Goal: Task Accomplishment & Management: Use online tool/utility

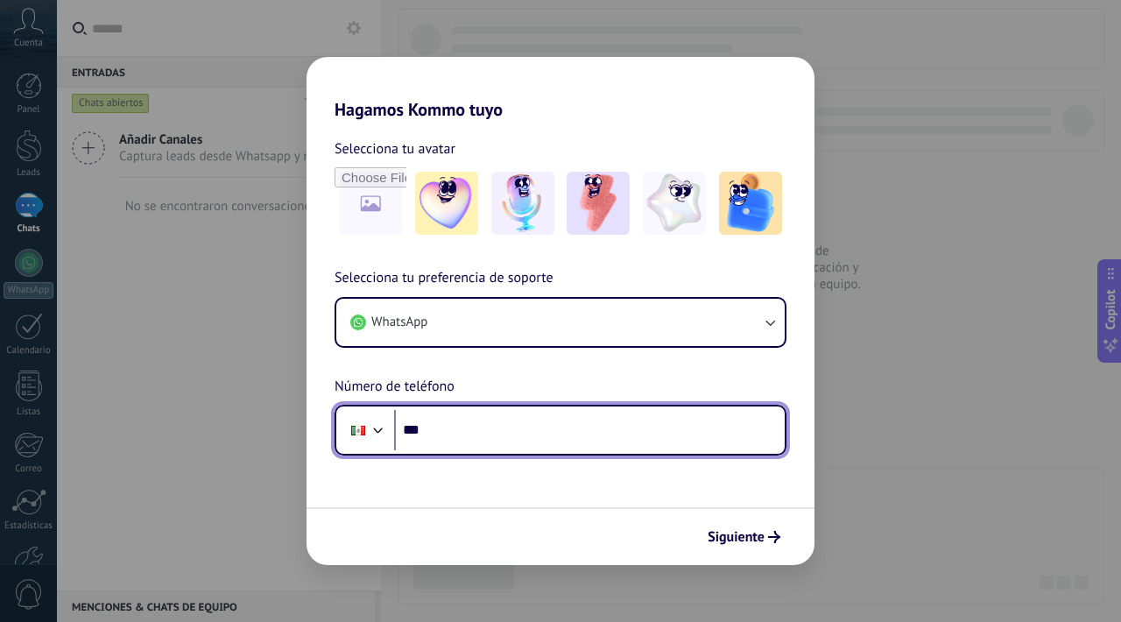
click at [498, 446] on input "***" at bounding box center [589, 430] width 391 height 40
type input "*******"
click at [431, 431] on input "**********" at bounding box center [589, 430] width 391 height 40
type input "**********"
click at [571, 426] on input "**********" at bounding box center [589, 430] width 391 height 40
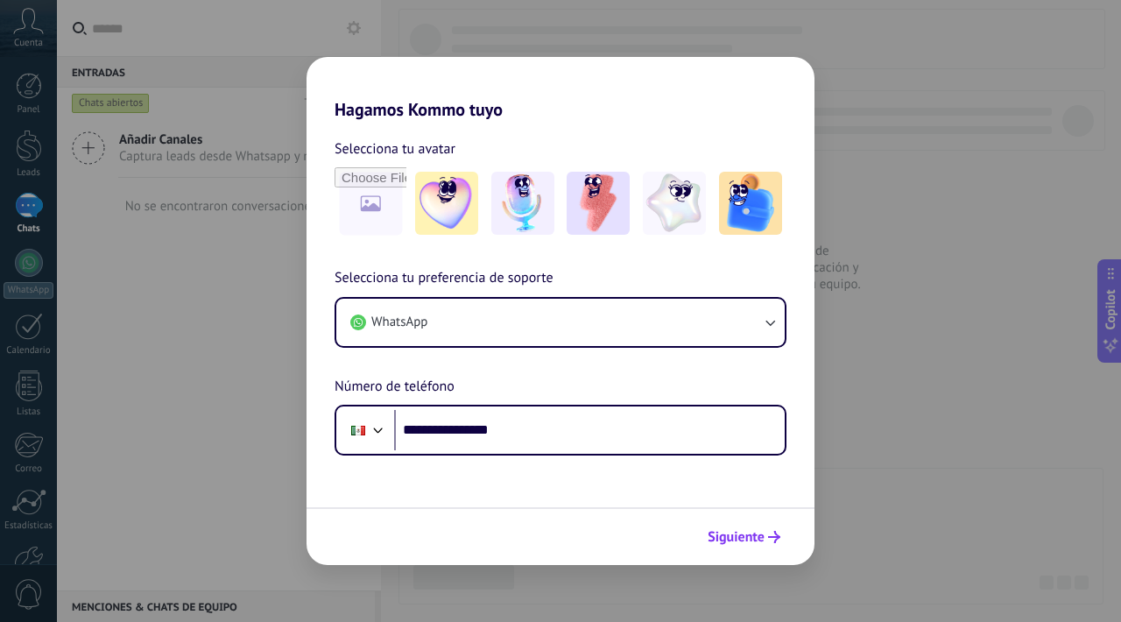
click at [739, 532] on span "Siguiente" at bounding box center [736, 537] width 57 height 12
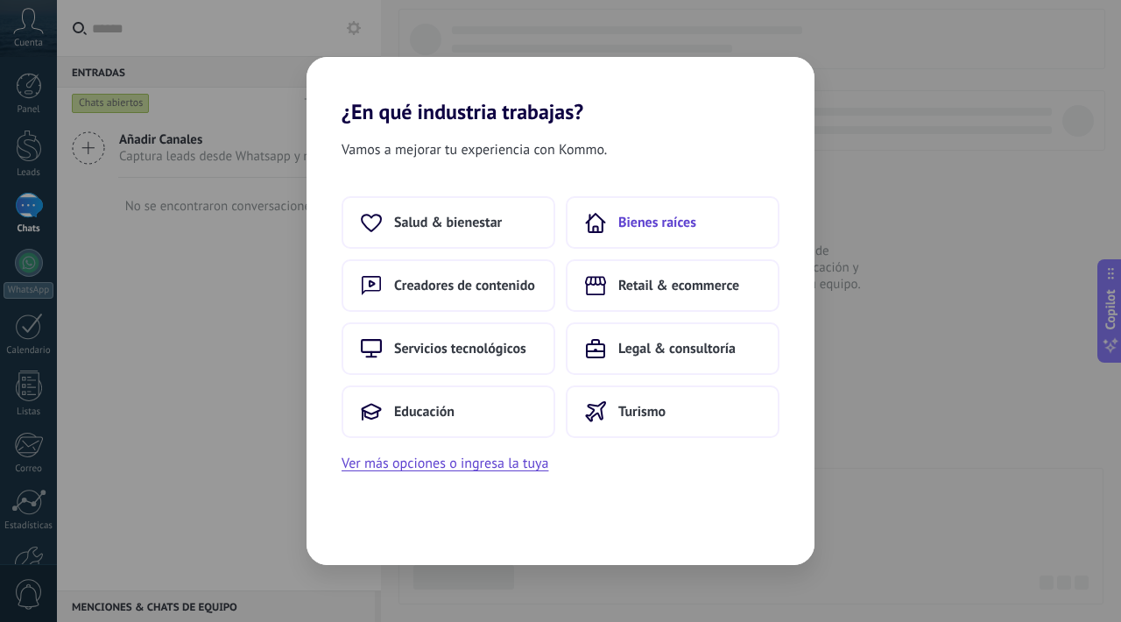
click at [632, 225] on span "Bienes raíces" at bounding box center [657, 223] width 78 height 18
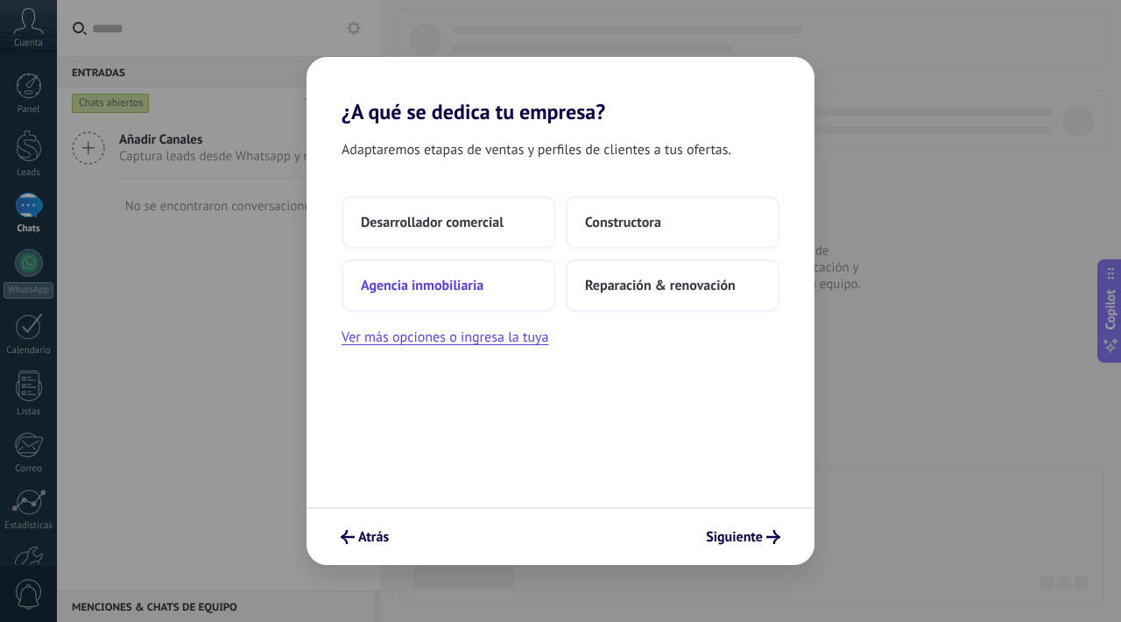
click at [486, 271] on button "Agencia inmobiliaria" at bounding box center [449, 285] width 214 height 53
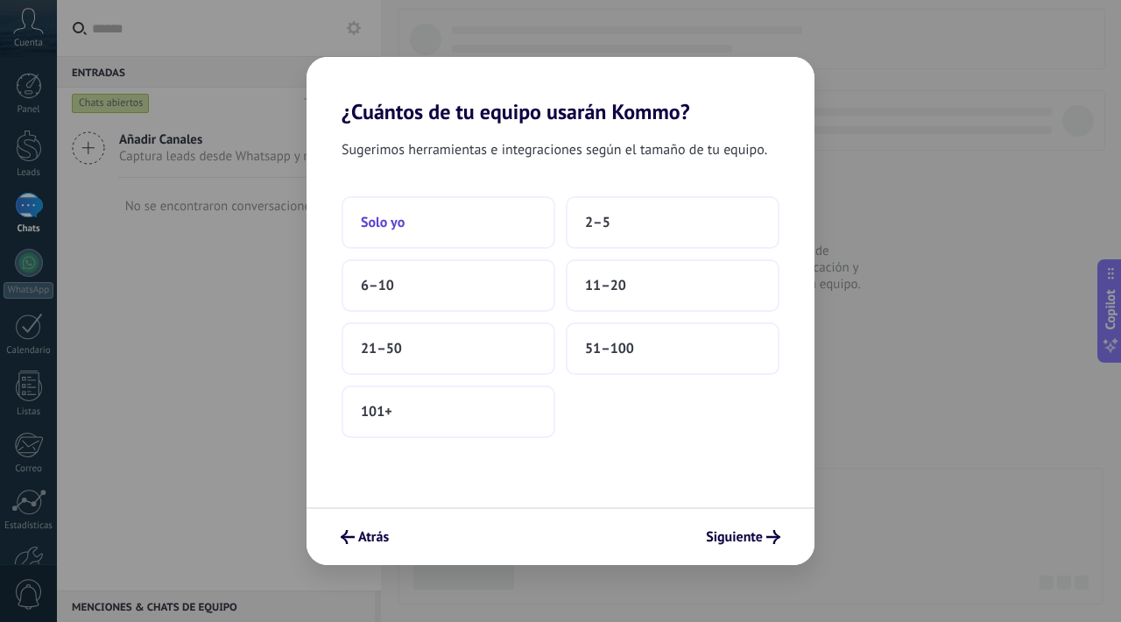
click at [504, 236] on button "Solo yo" at bounding box center [449, 222] width 214 height 53
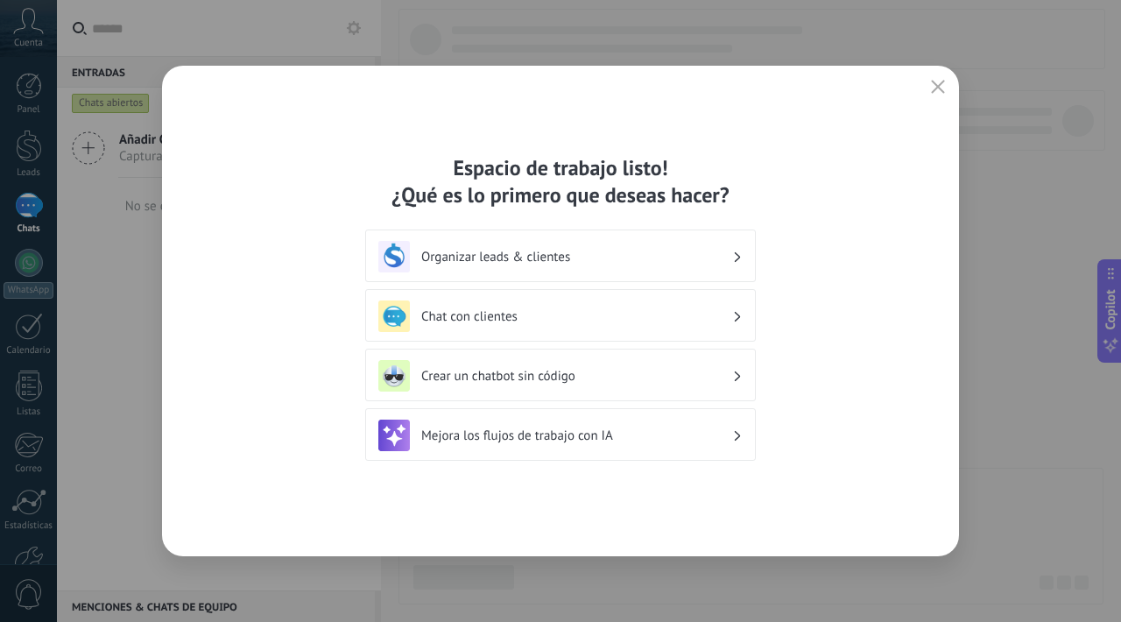
click at [674, 256] on h3 "Organizar leads & clientes" at bounding box center [576, 257] width 311 height 17
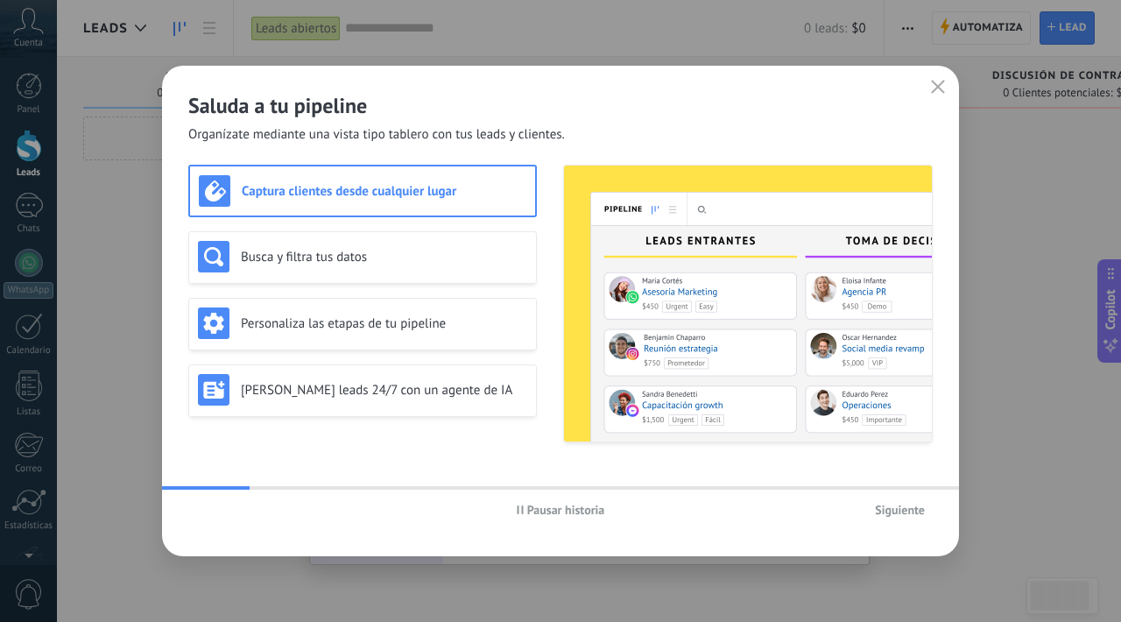
click at [880, 516] on span "Siguiente" at bounding box center [900, 510] width 50 height 12
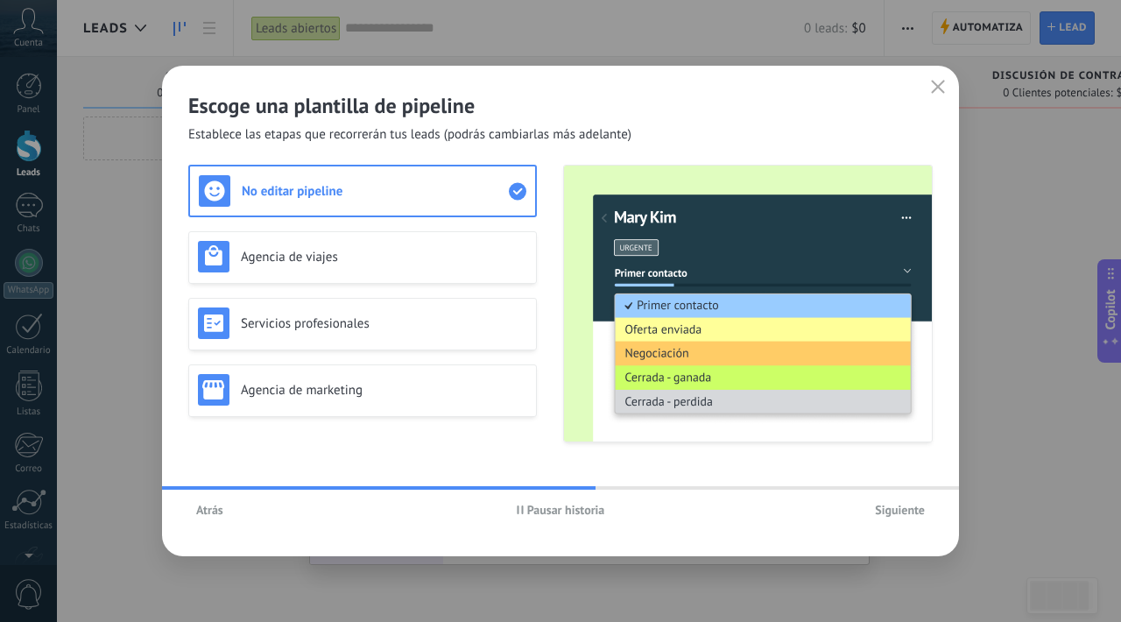
click at [895, 516] on span "Siguiente" at bounding box center [900, 510] width 50 height 12
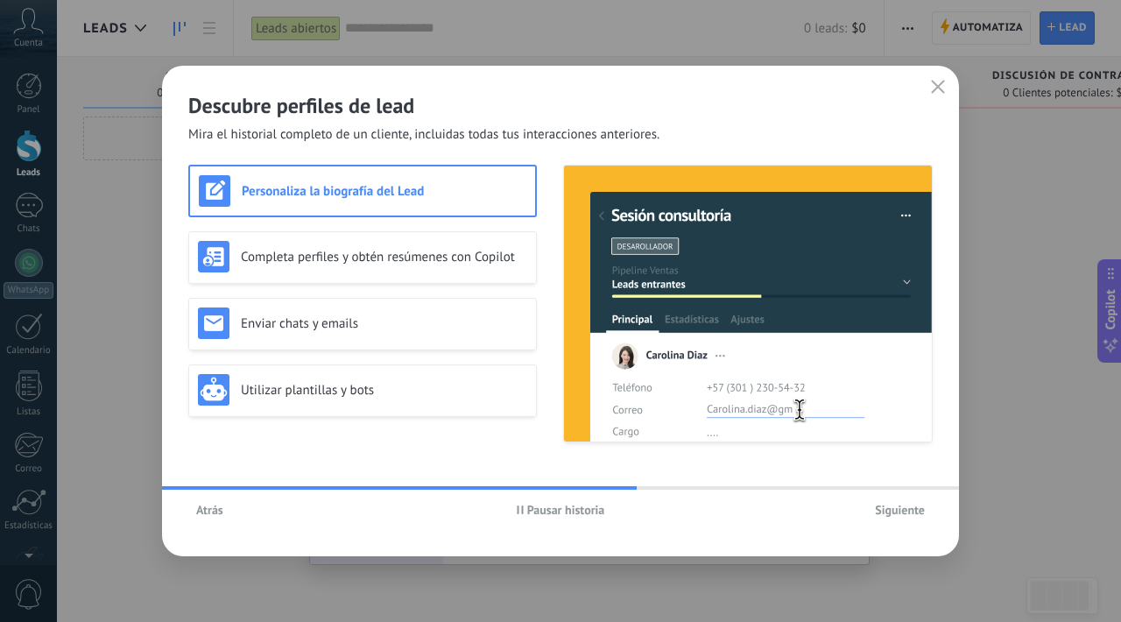
click at [889, 516] on span "Siguiente" at bounding box center [900, 510] width 50 height 12
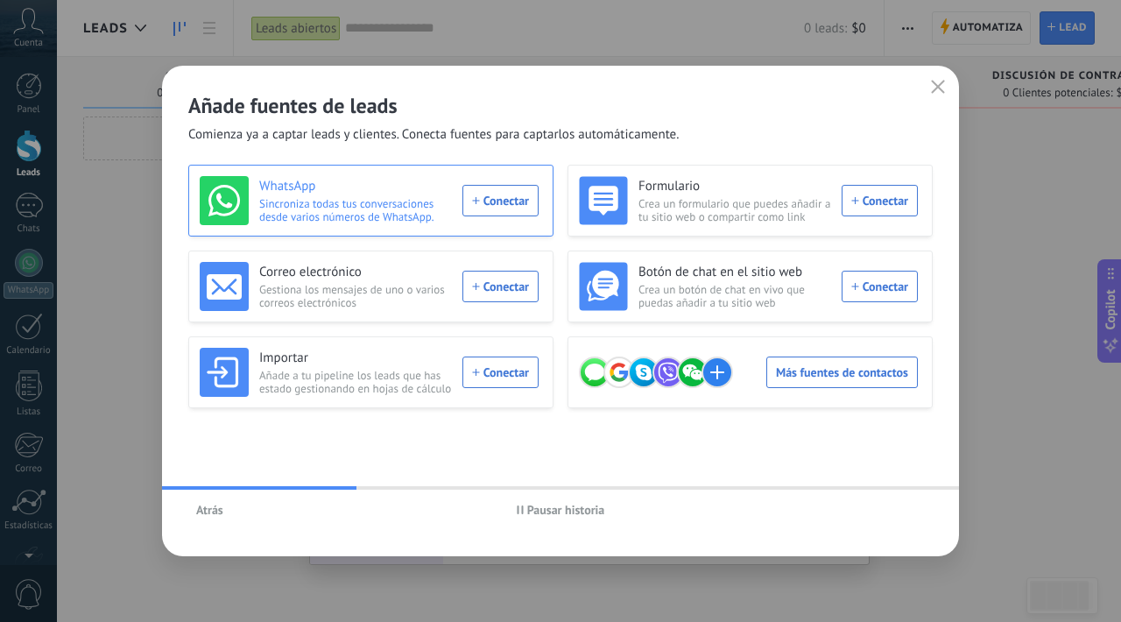
click at [504, 200] on div "WhatsApp Sincroniza todas tus conversaciones desde varios números de WhatsApp. …" at bounding box center [369, 200] width 339 height 49
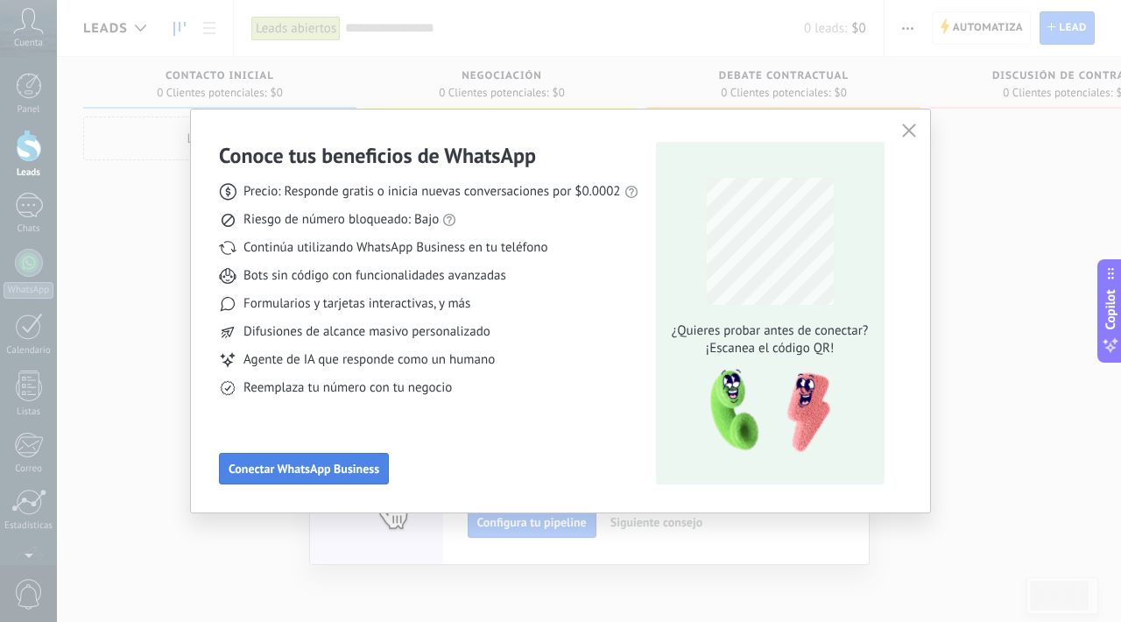
click at [368, 462] on span "Conectar WhatsApp Business" at bounding box center [304, 468] width 151 height 12
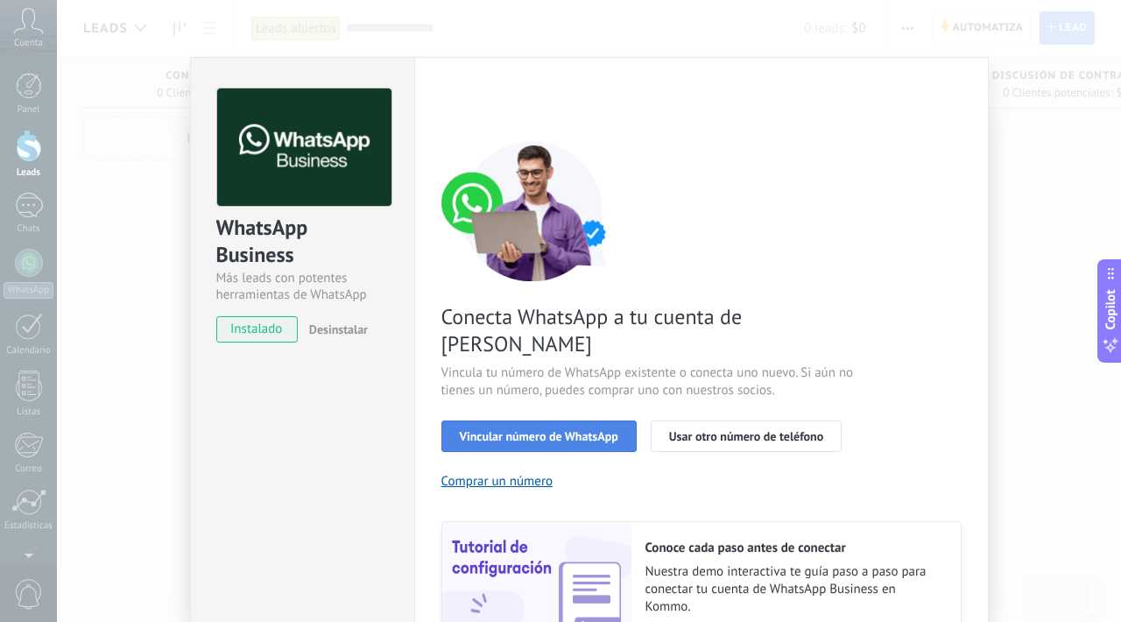
click at [542, 430] on span "Vincular número de WhatsApp" at bounding box center [539, 436] width 159 height 12
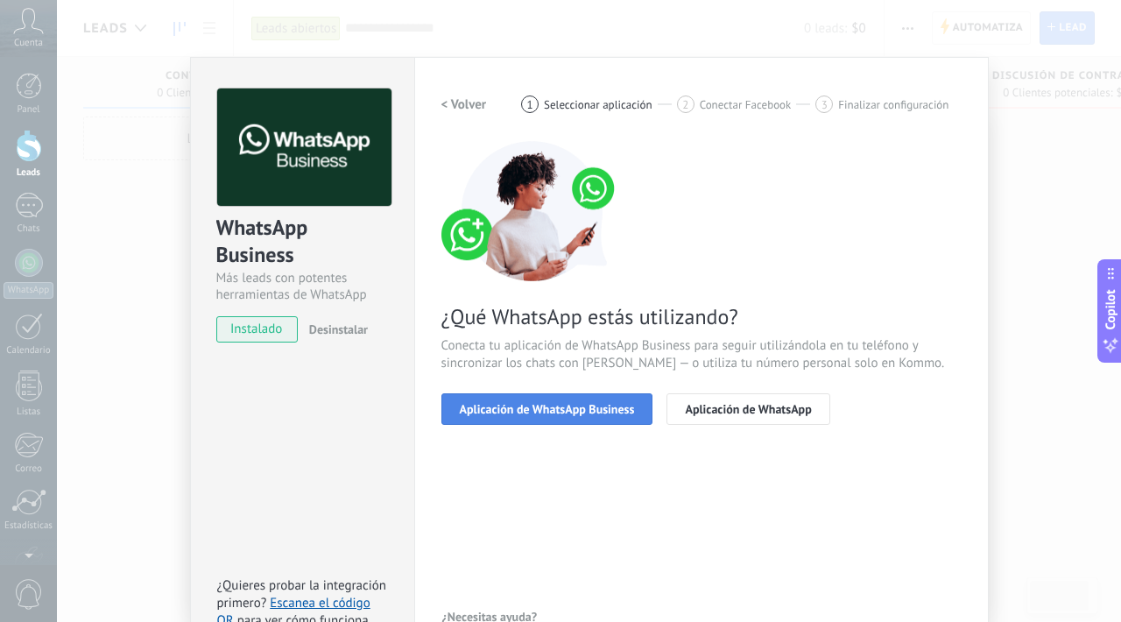
click at [619, 405] on span "Aplicación de WhatsApp Business" at bounding box center [547, 409] width 175 height 12
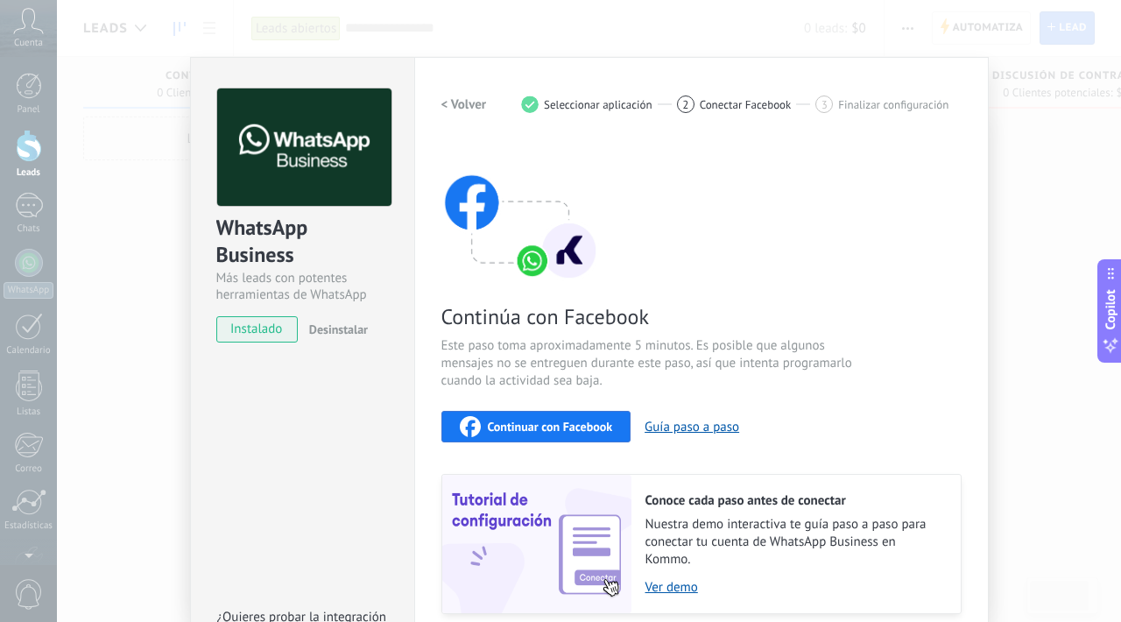
click at [584, 422] on span "Continuar con Facebook" at bounding box center [550, 426] width 125 height 12
click at [1003, 208] on div "WhatsApp Business Más leads con potentes herramientas de WhatsApp instalado Des…" at bounding box center [589, 311] width 1064 height 622
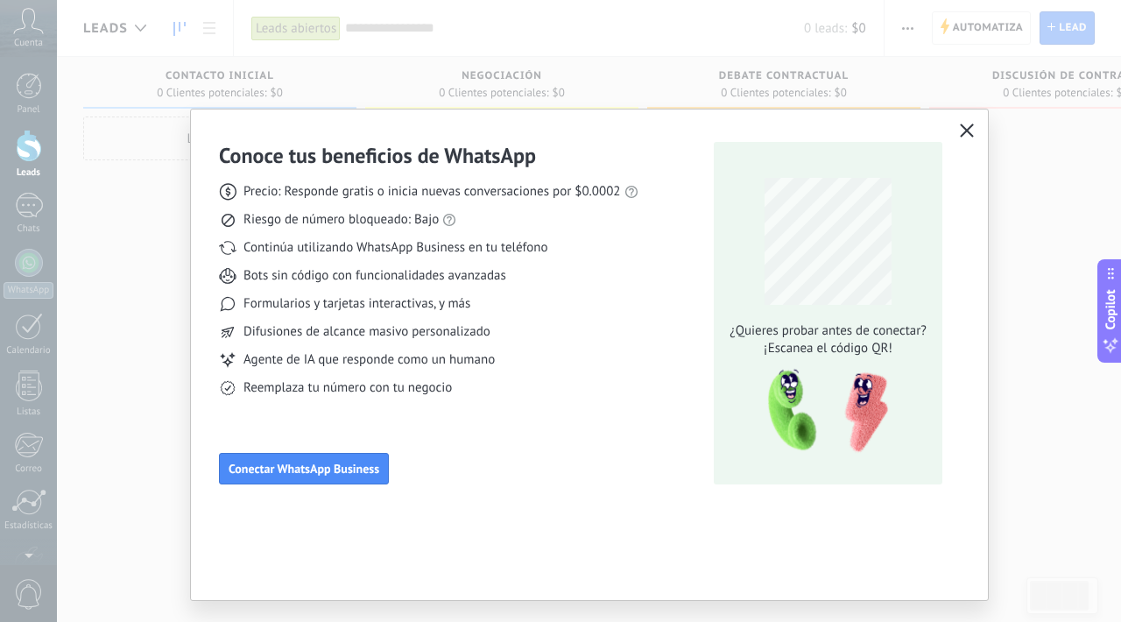
click at [130, 254] on div "Conoce tus beneficios de WhatsApp Precio: Responde gratis o inicia nuevas conve…" at bounding box center [560, 311] width 1121 height 622
click at [969, 134] on icon "button" at bounding box center [967, 130] width 14 height 14
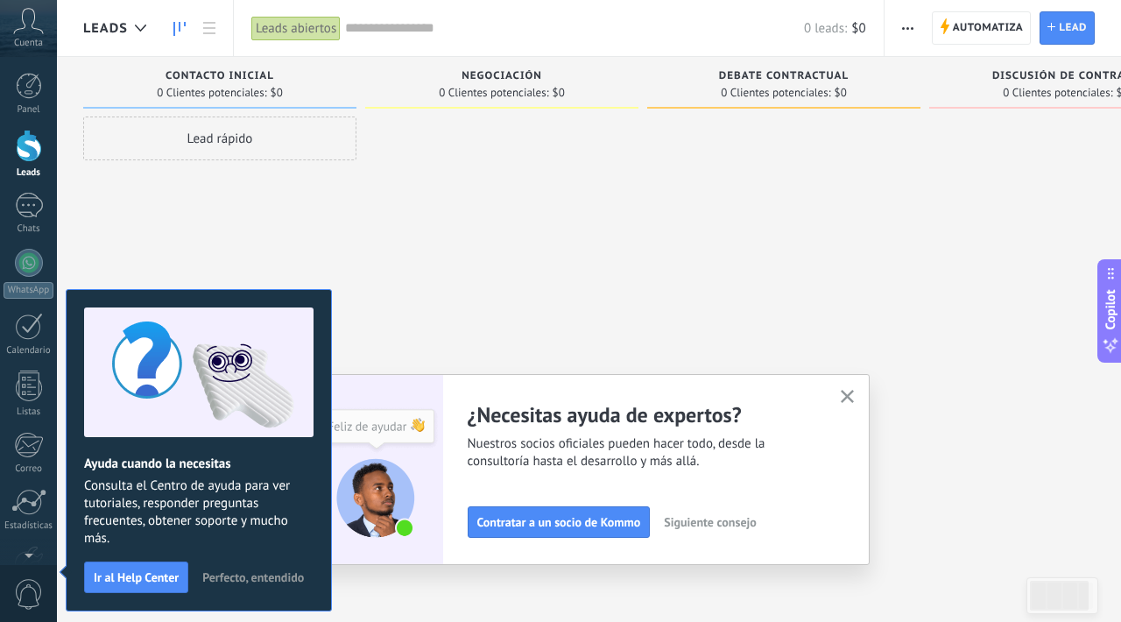
click at [240, 579] on span "Perfecto, entendido" at bounding box center [253, 577] width 102 height 12
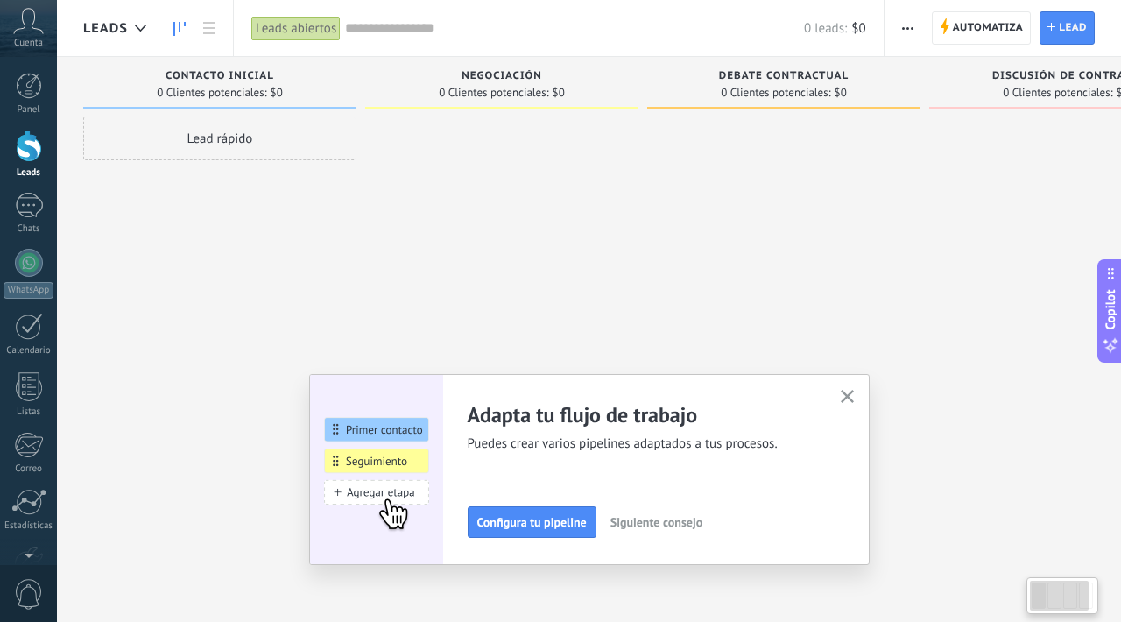
click at [33, 26] on icon at bounding box center [28, 21] width 31 height 26
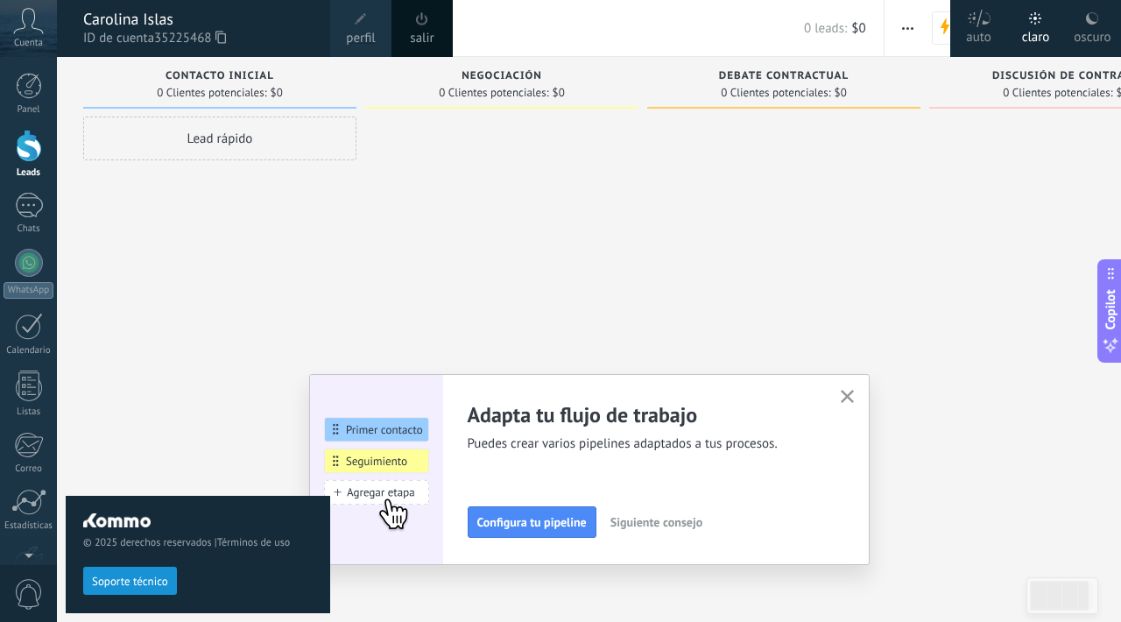
click at [159, 295] on div "© 2025 derechos reservados | Términos de uso Soporte técnico" at bounding box center [198, 339] width 264 height 565
click at [856, 392] on button "button" at bounding box center [847, 397] width 22 height 24
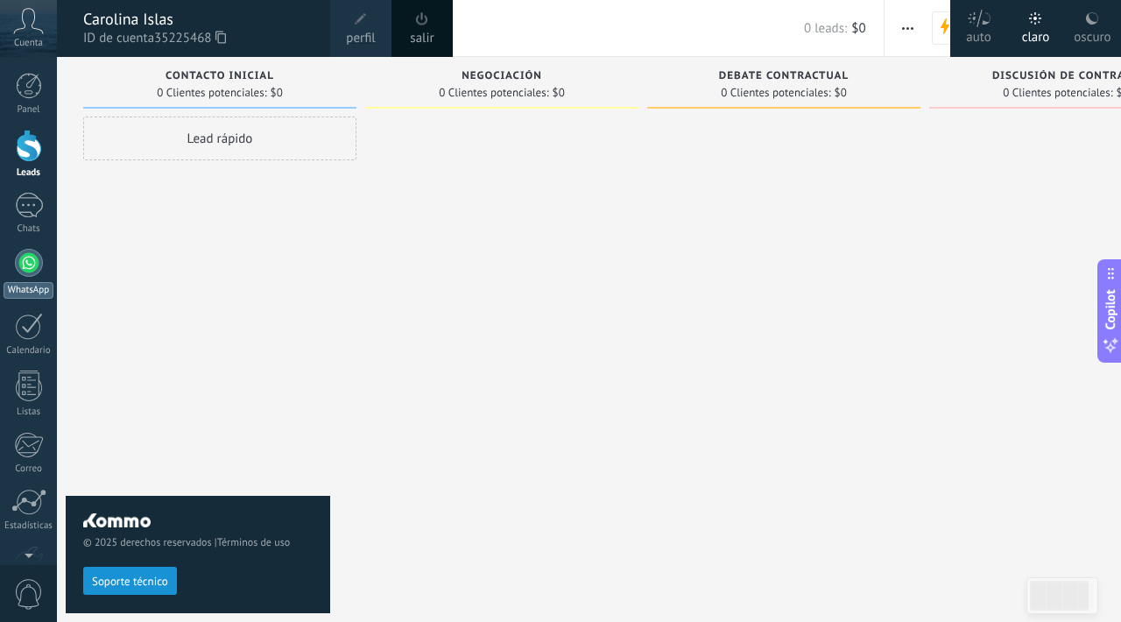
click at [36, 270] on div at bounding box center [29, 263] width 28 height 28
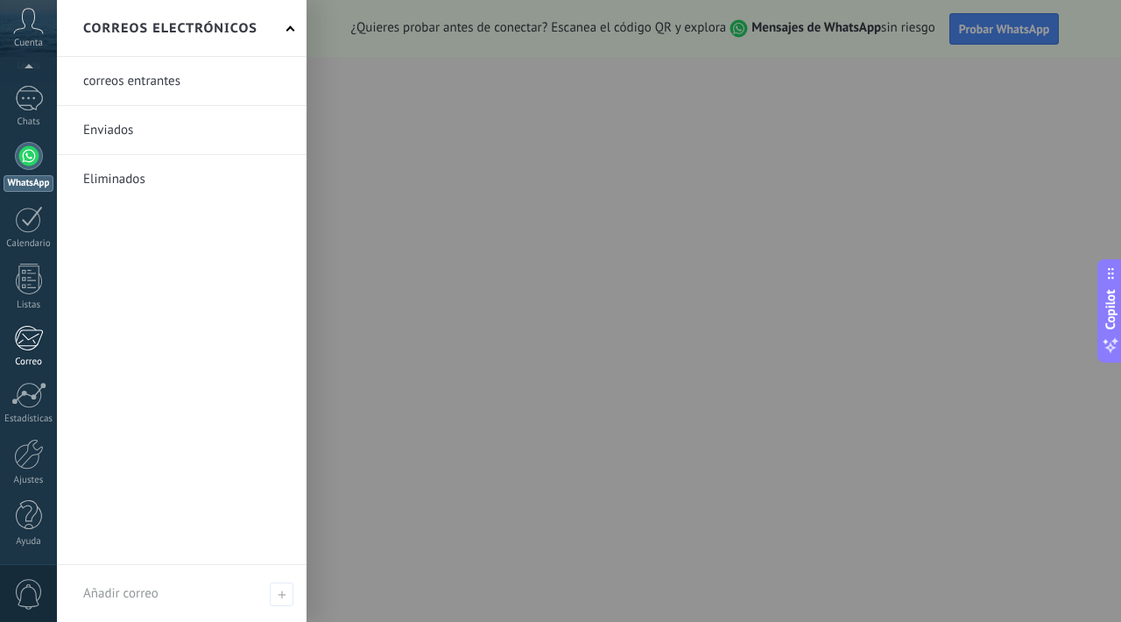
scroll to position [107, 0]
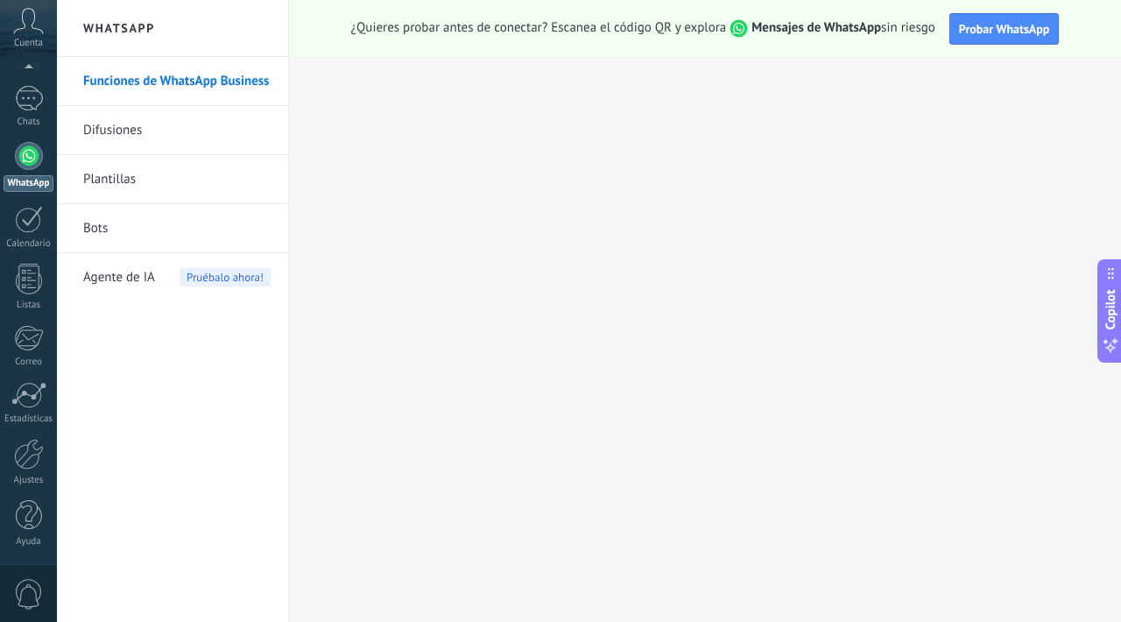
click at [30, 599] on span "0" at bounding box center [29, 594] width 30 height 31
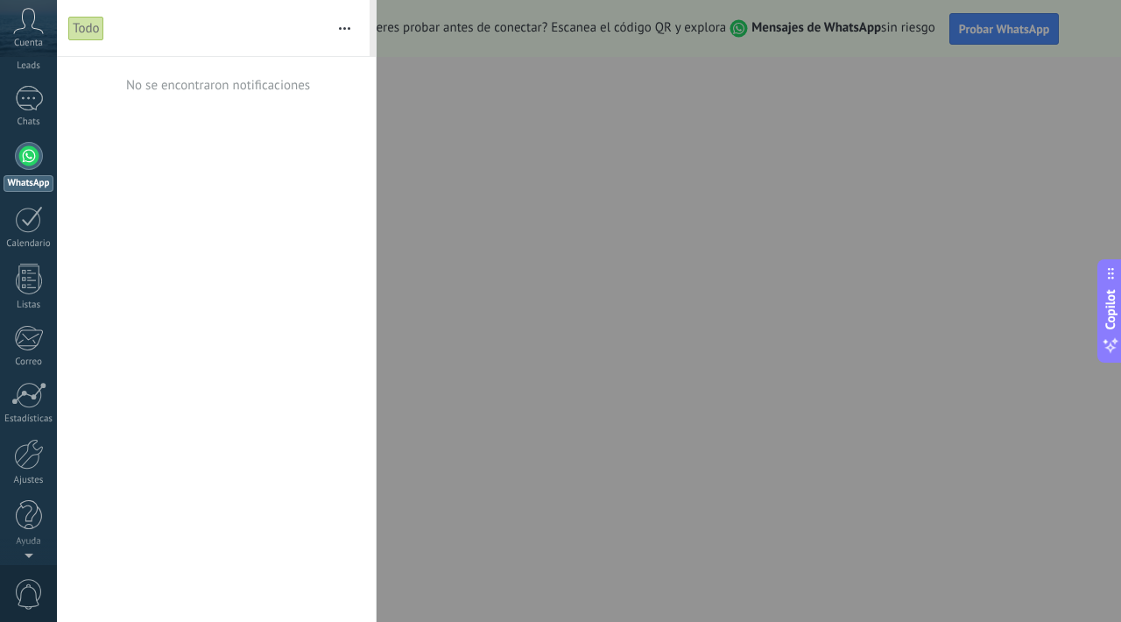
scroll to position [0, 0]
click at [512, 247] on div at bounding box center [560, 311] width 1121 height 622
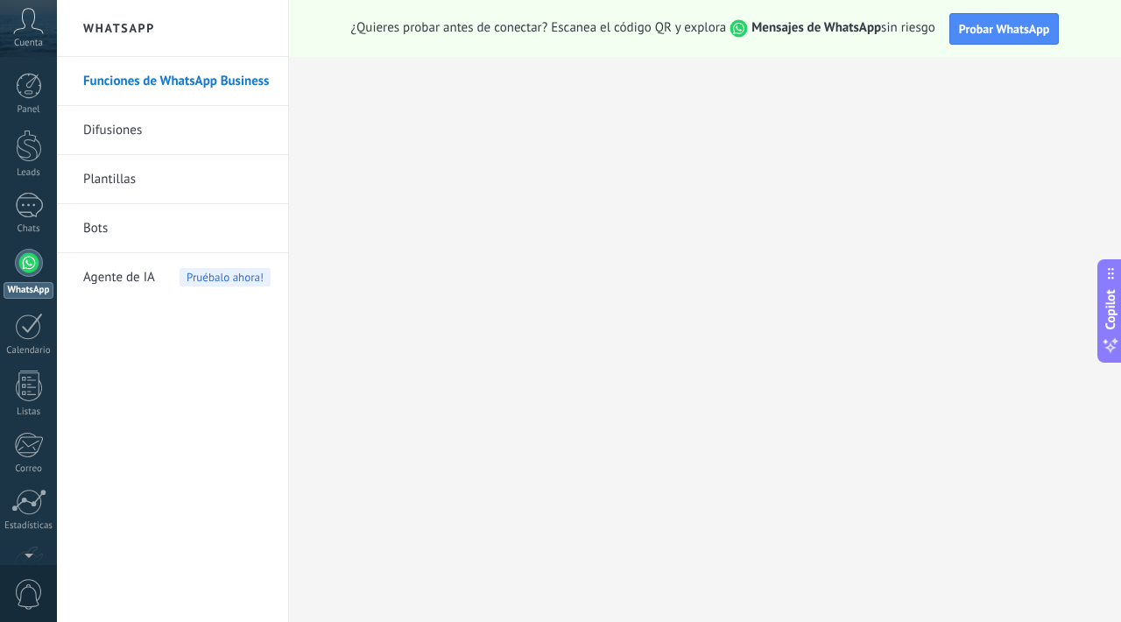
click at [34, 32] on icon at bounding box center [28, 21] width 31 height 26
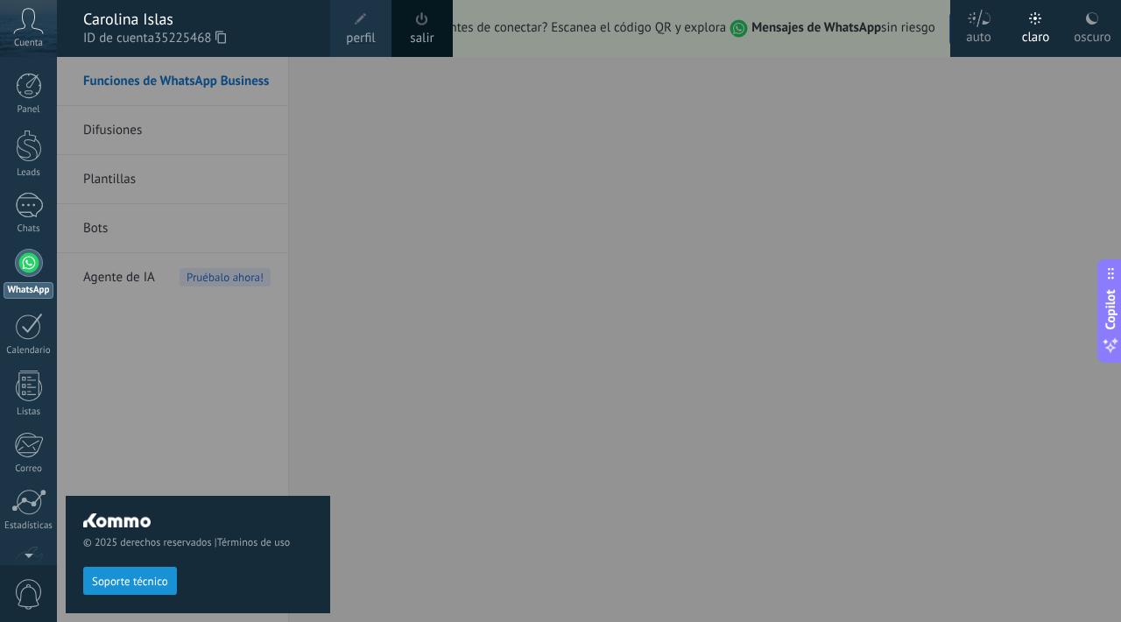
click at [349, 7] on link "perfil" at bounding box center [360, 28] width 61 height 57
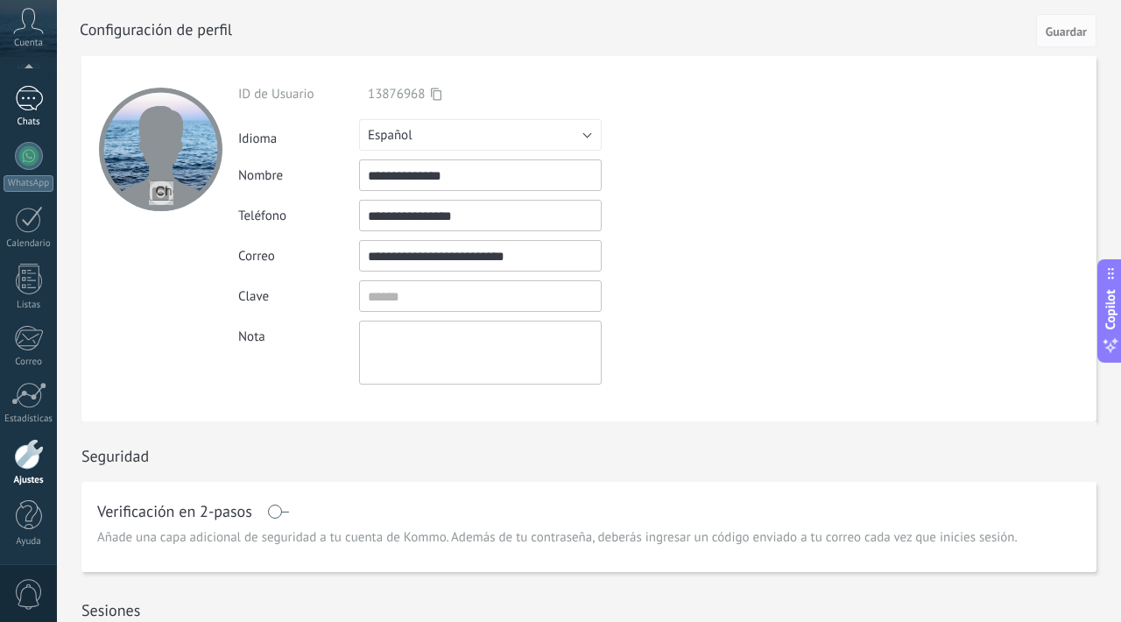
click at [30, 90] on div at bounding box center [29, 98] width 28 height 25
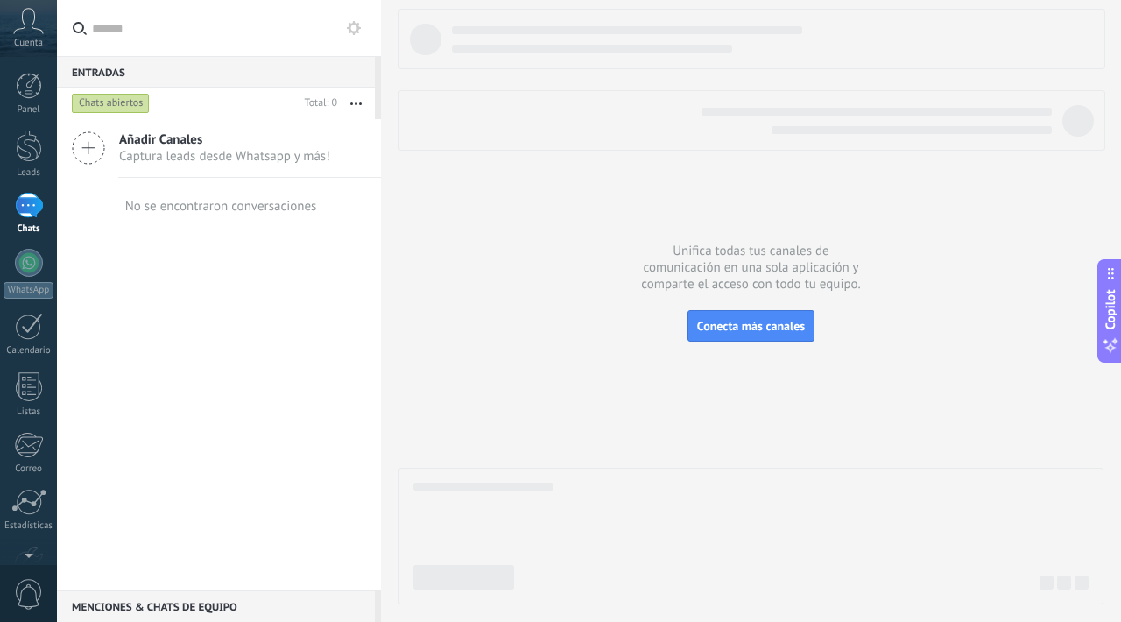
click at [23, 48] on span "Cuenta" at bounding box center [28, 43] width 29 height 11
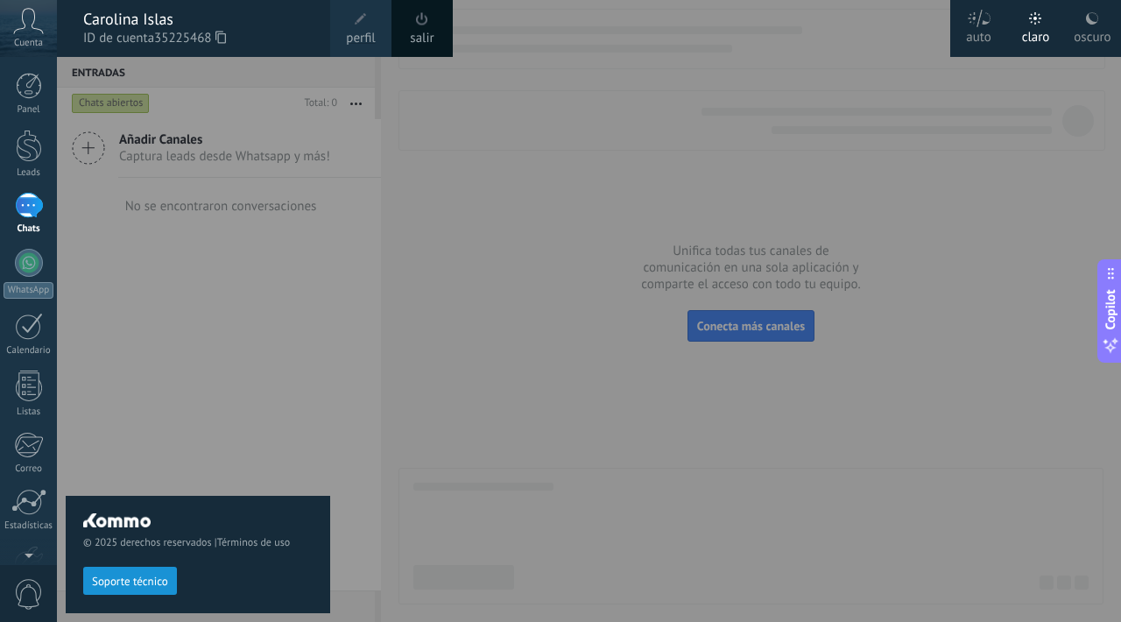
click at [104, 497] on div "© 2025 derechos reservados | Términos de uso Soporte técnico" at bounding box center [198, 554] width 264 height 116
click at [31, 511] on div at bounding box center [28, 502] width 35 height 26
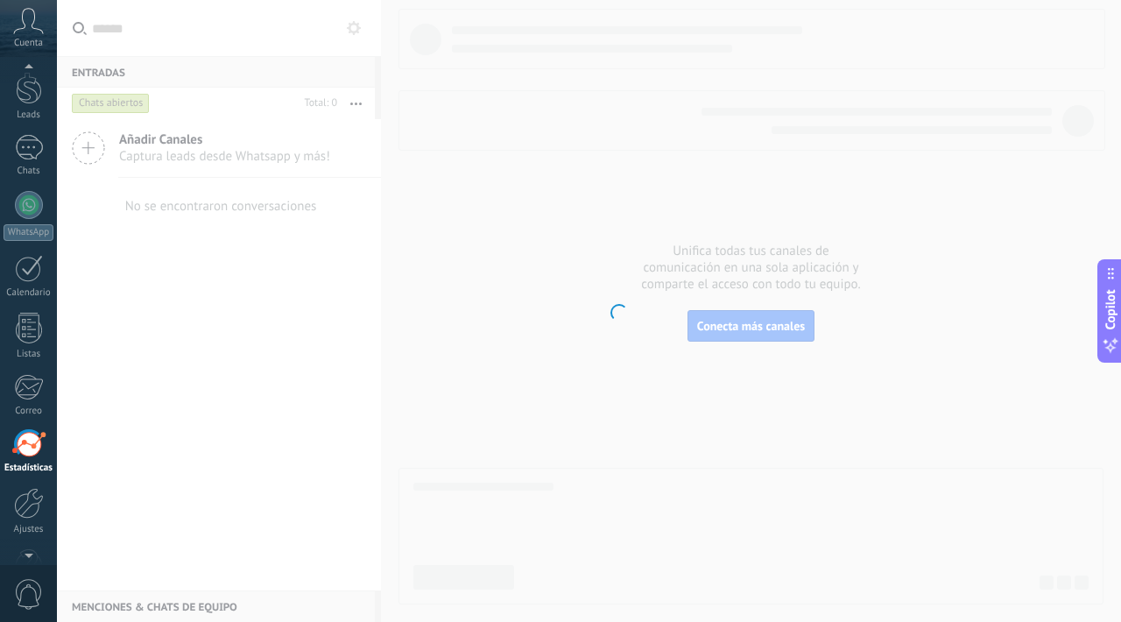
scroll to position [107, 0]
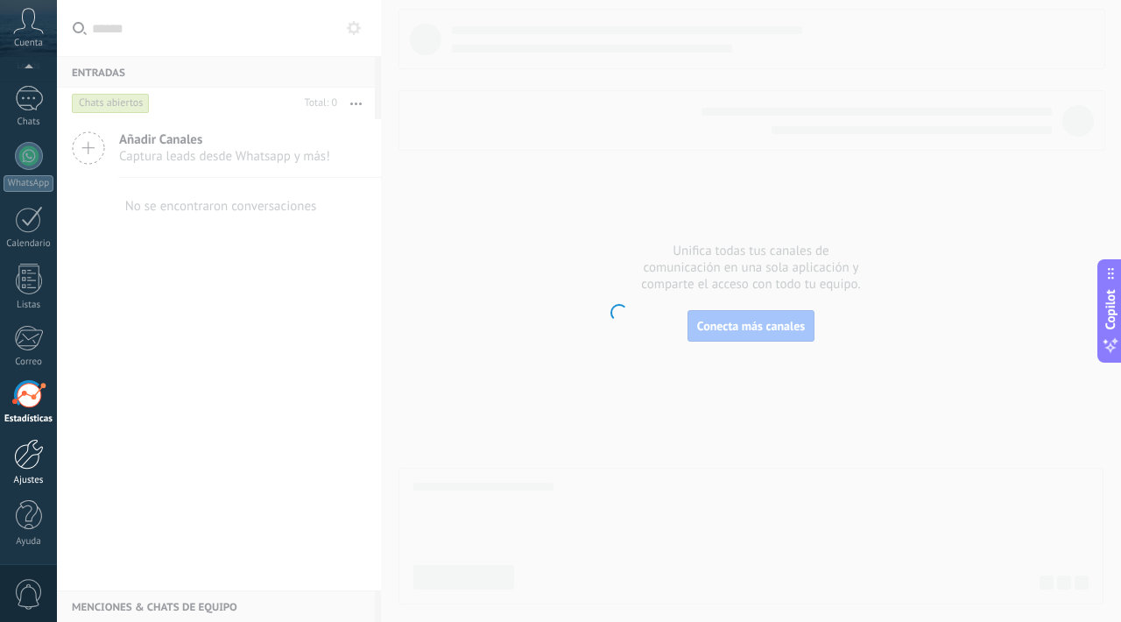
click at [31, 467] on div at bounding box center [29, 454] width 30 height 31
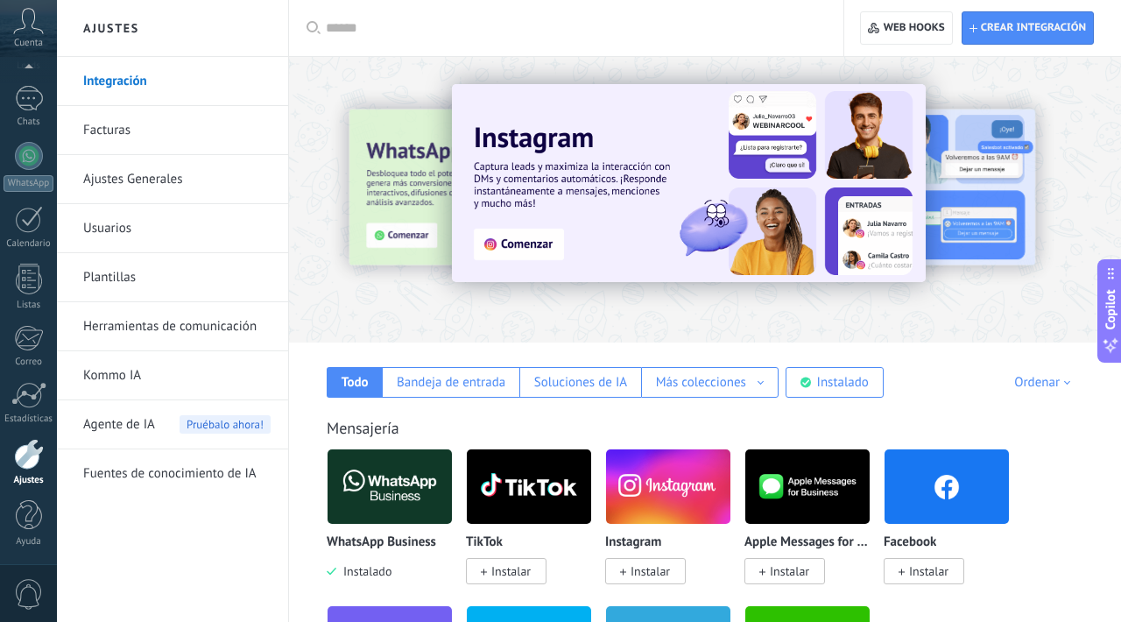
click at [125, 138] on link "Facturas" at bounding box center [176, 130] width 187 height 49
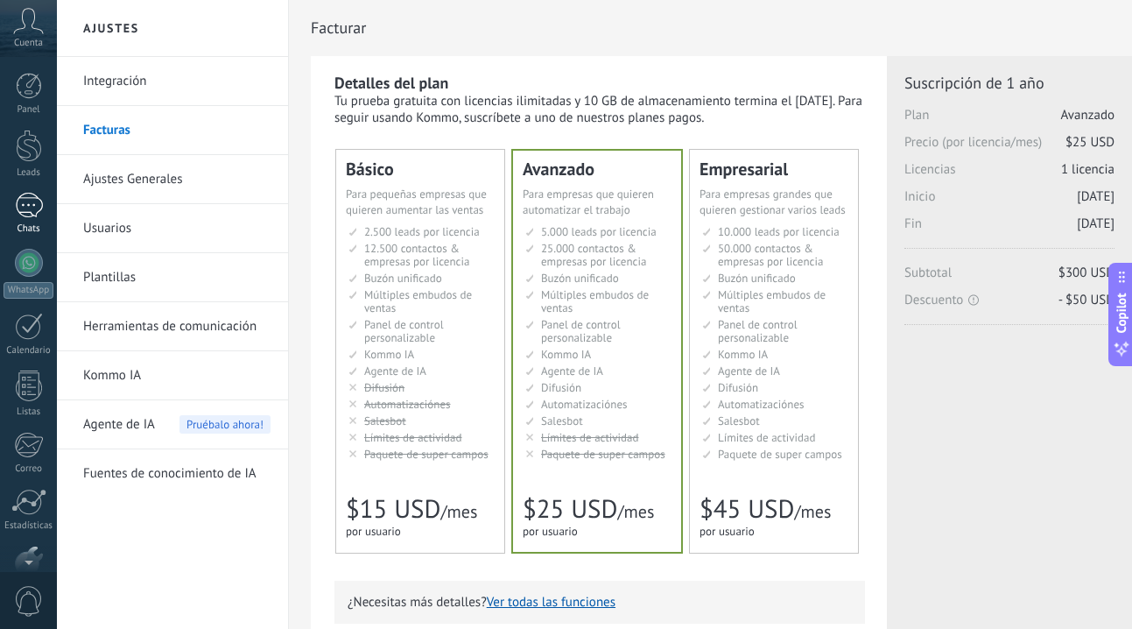
click at [30, 206] on div at bounding box center [29, 205] width 28 height 25
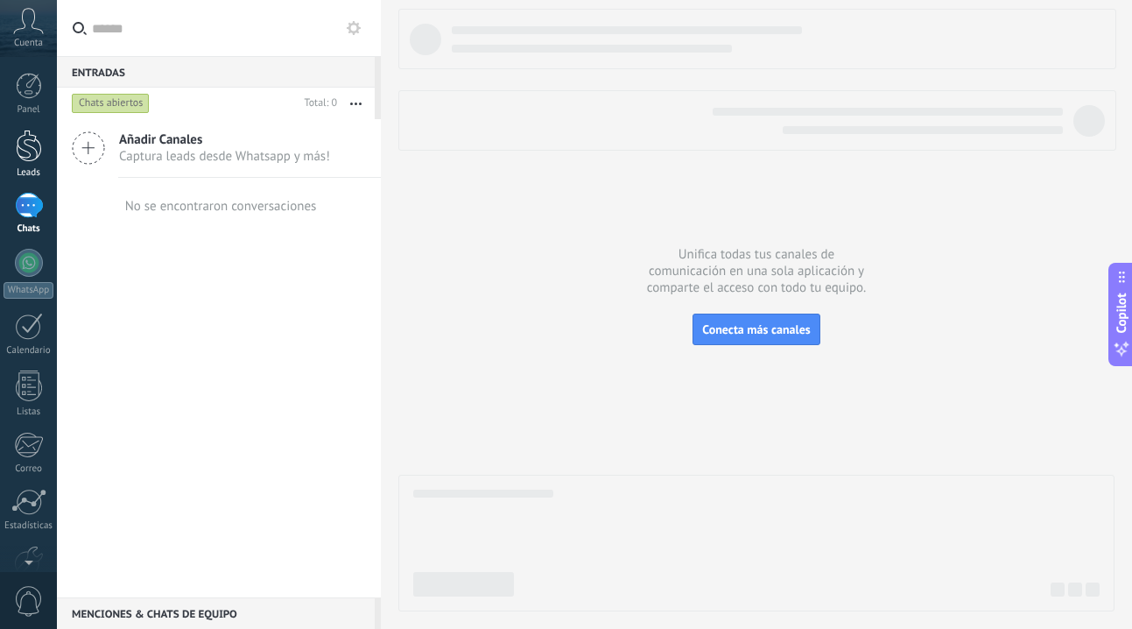
click at [33, 167] on div "Leads" at bounding box center [29, 172] width 51 height 11
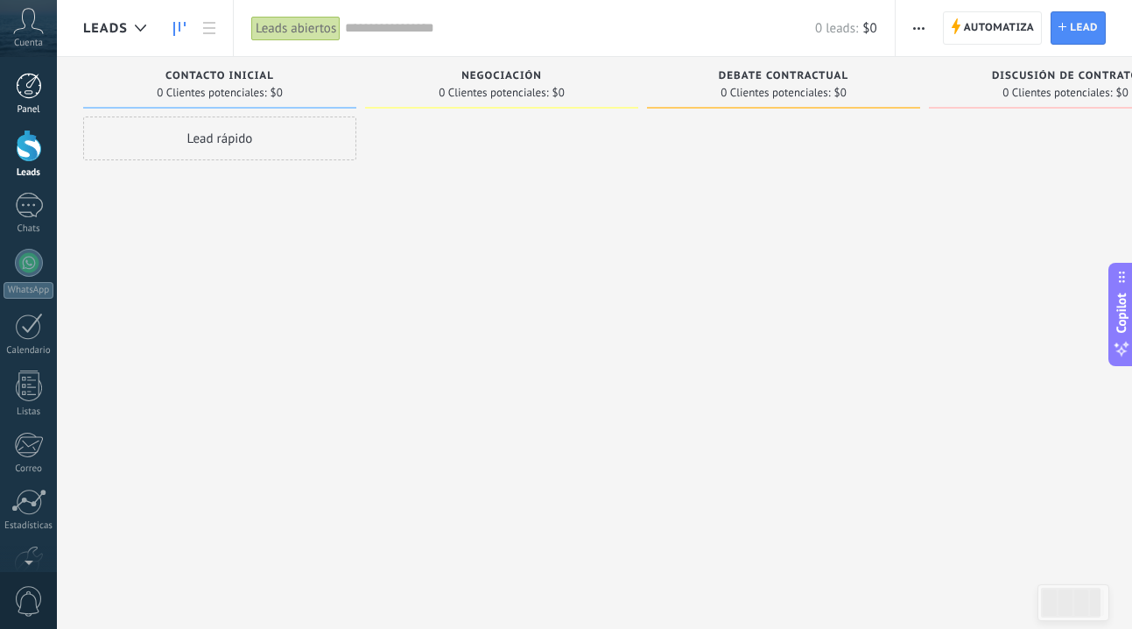
click at [35, 106] on div "Panel" at bounding box center [29, 109] width 51 height 11
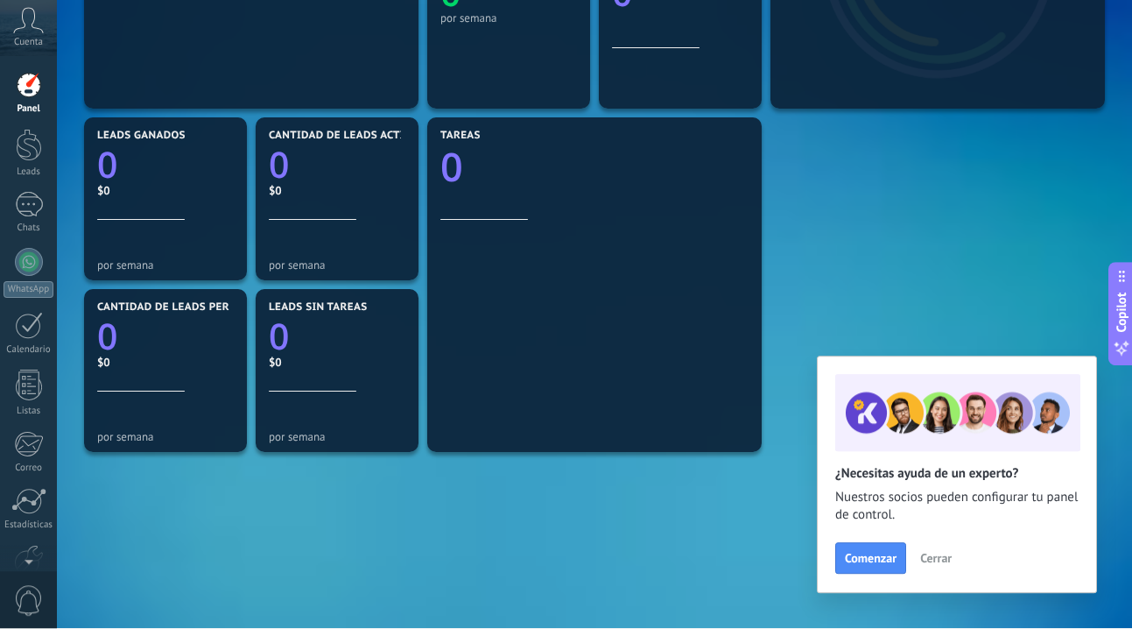
scroll to position [497, 0]
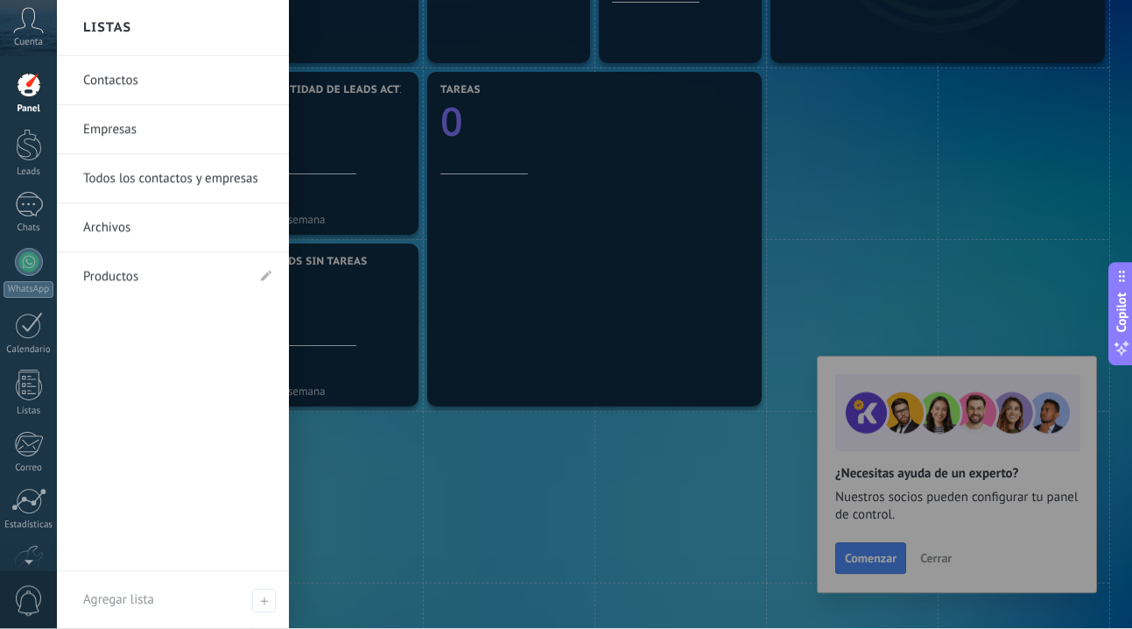
click at [111, 127] on link "Empresas" at bounding box center [177, 130] width 188 height 49
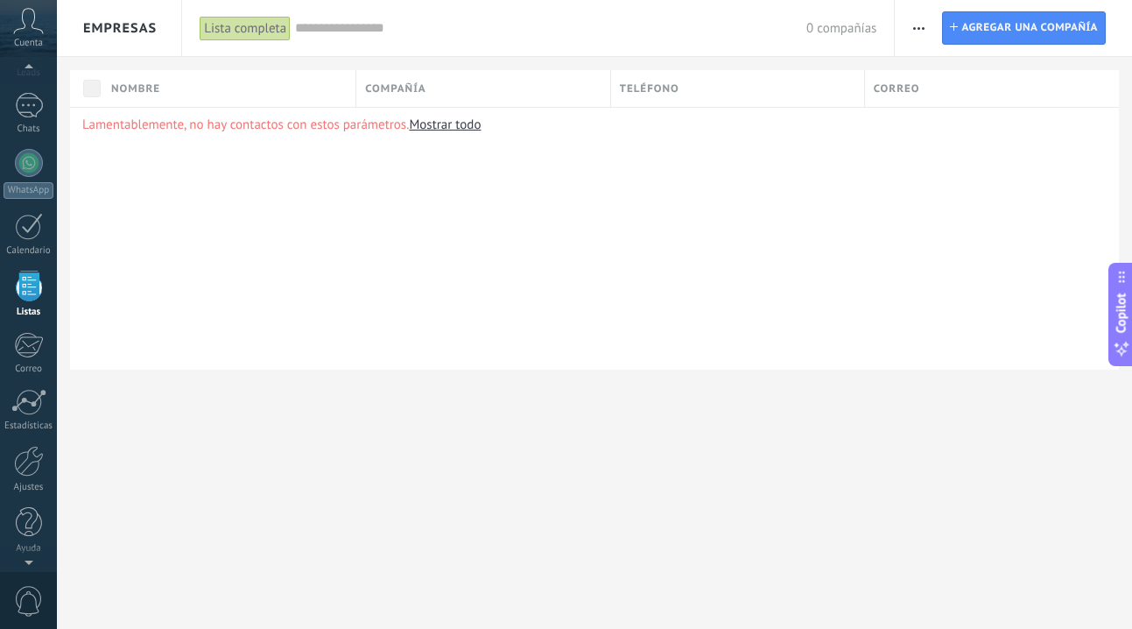
scroll to position [46, 0]
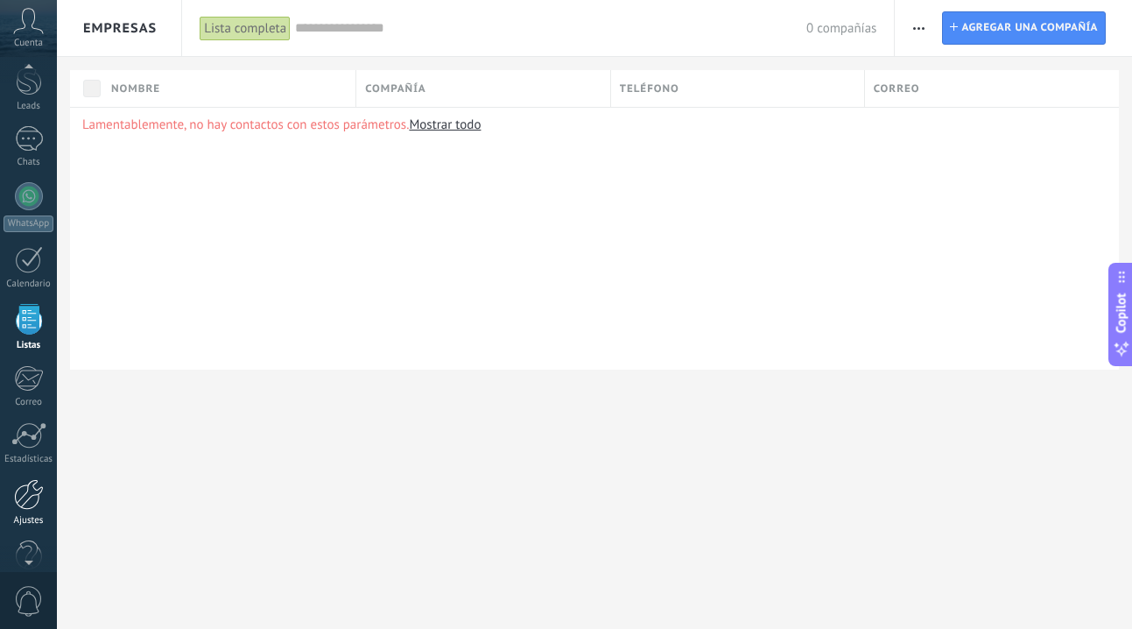
click at [32, 487] on div at bounding box center [29, 494] width 30 height 31
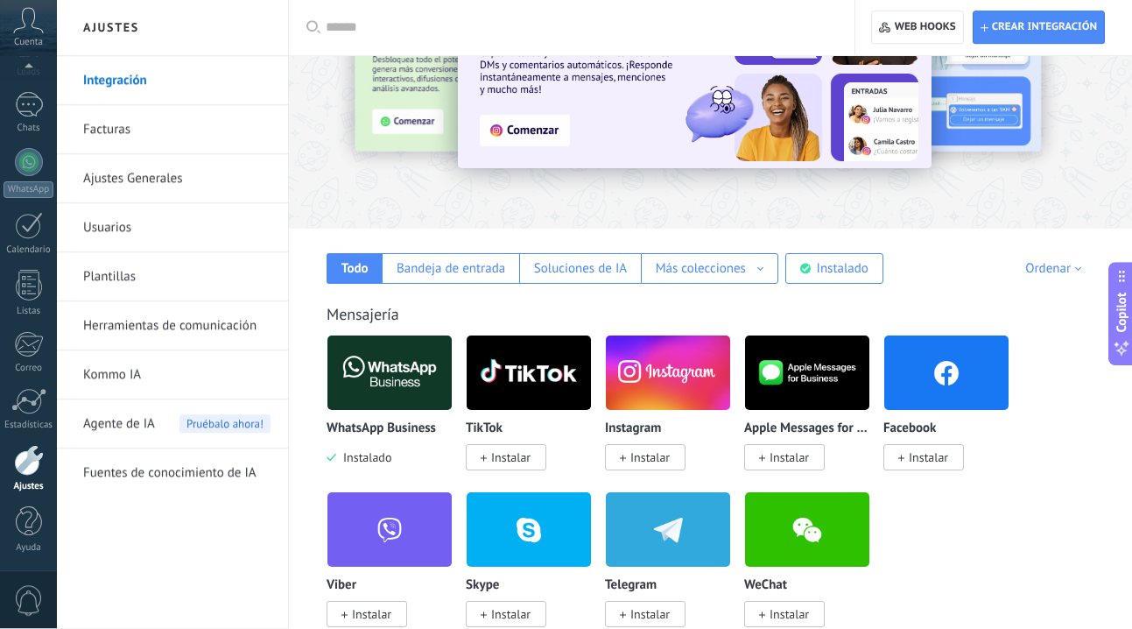
scroll to position [113, 0]
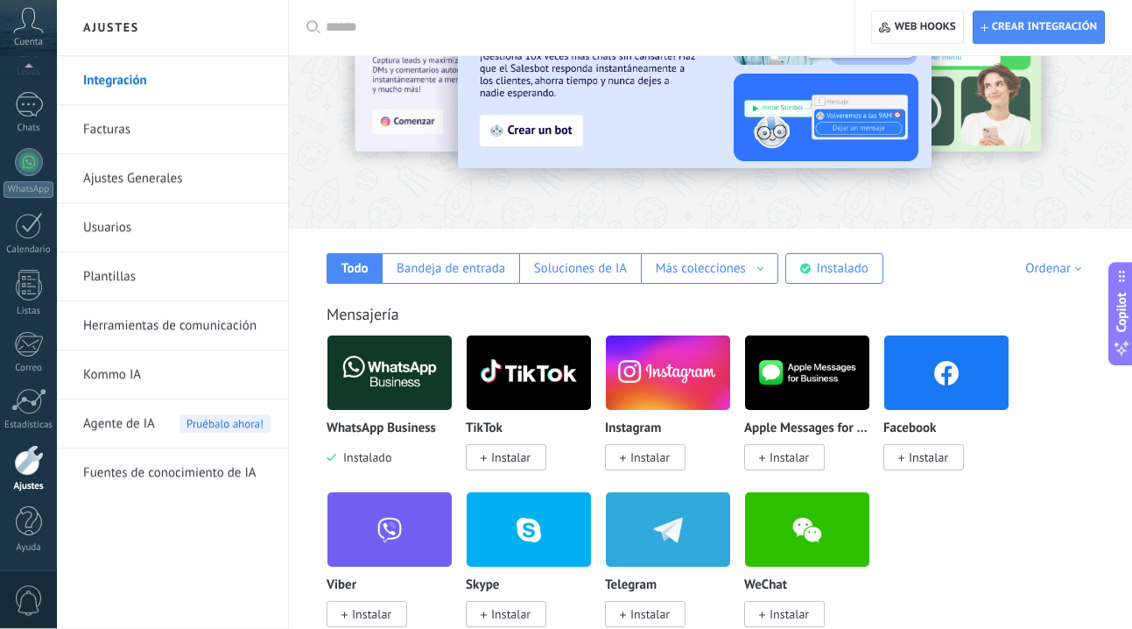
click at [413, 422] on p "WhatsApp Business" at bounding box center [381, 429] width 109 height 15
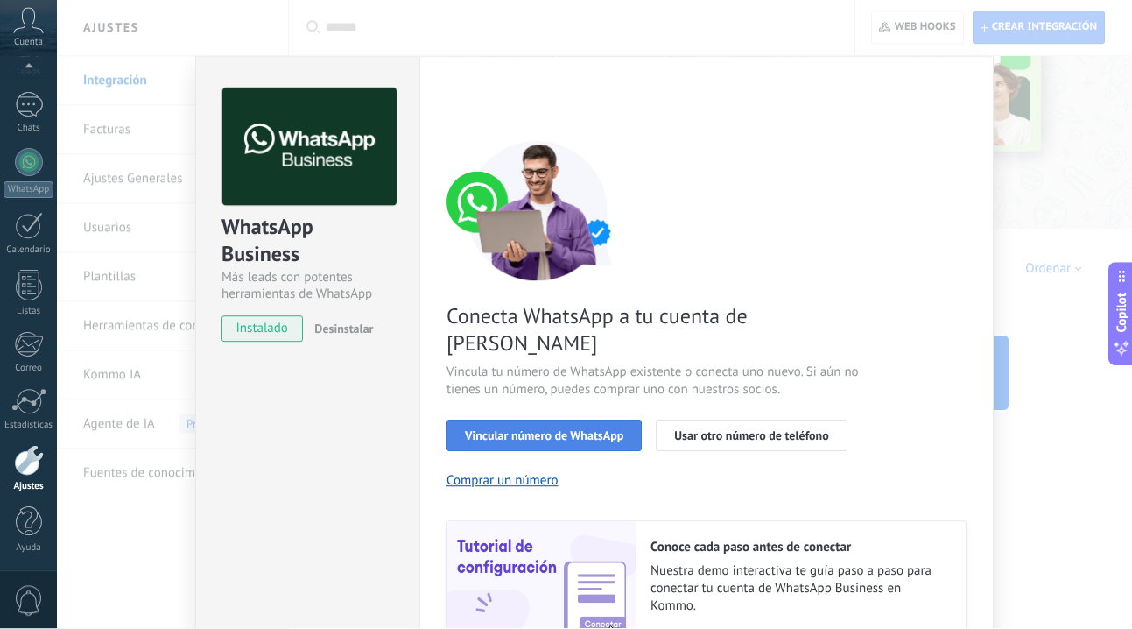
click at [574, 430] on span "Vincular número de WhatsApp" at bounding box center [544, 436] width 159 height 12
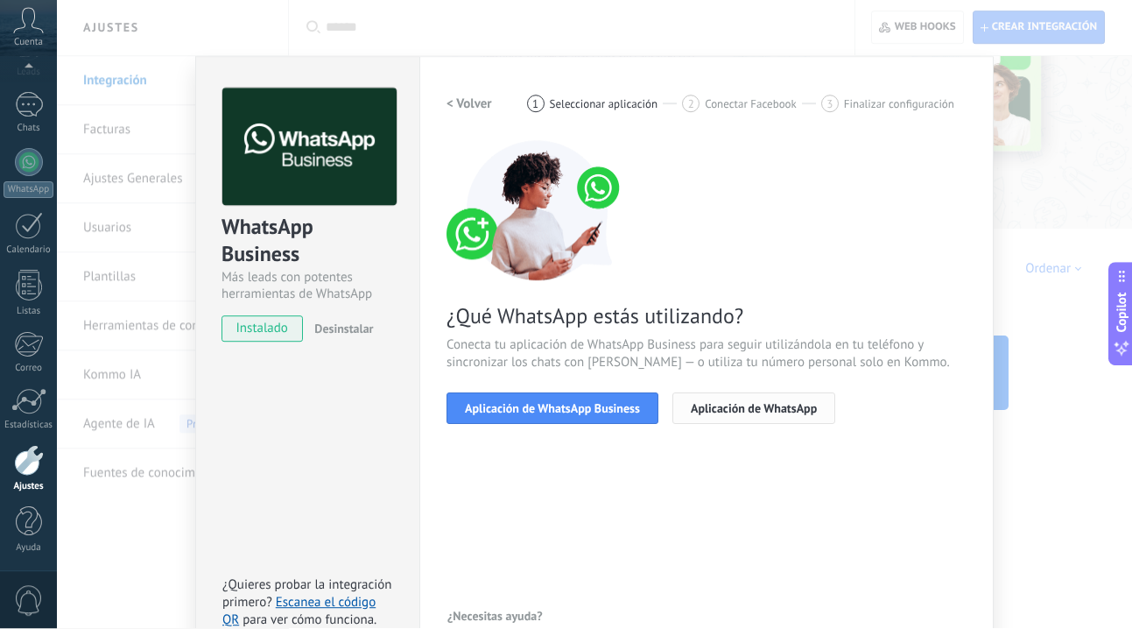
click at [752, 407] on span "Aplicación de WhatsApp" at bounding box center [754, 409] width 126 height 12
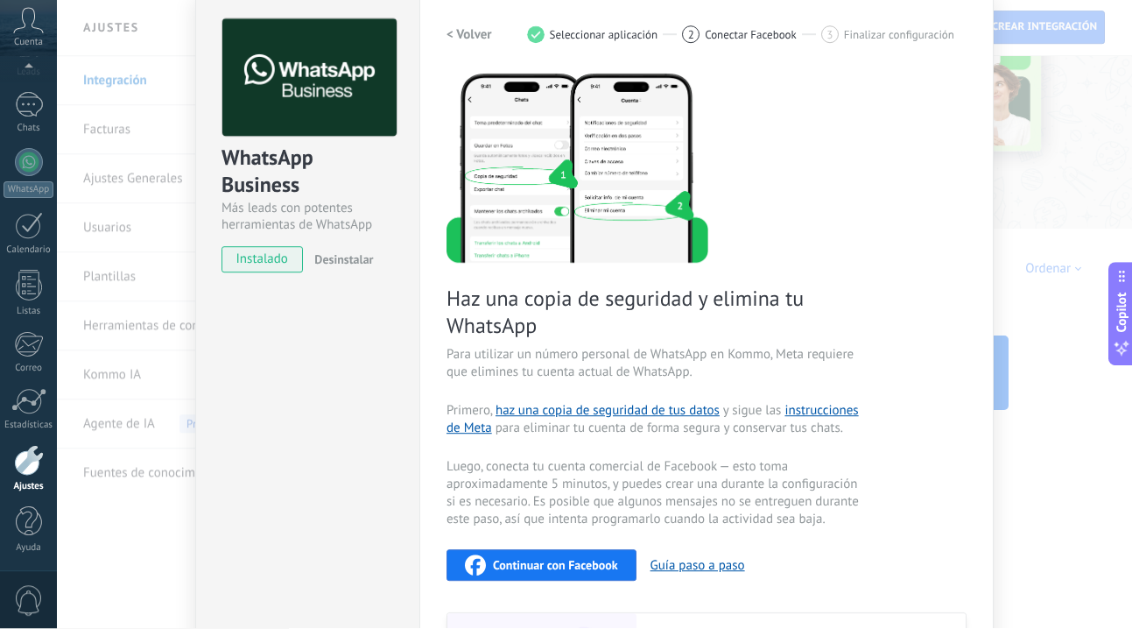
scroll to position [11, 0]
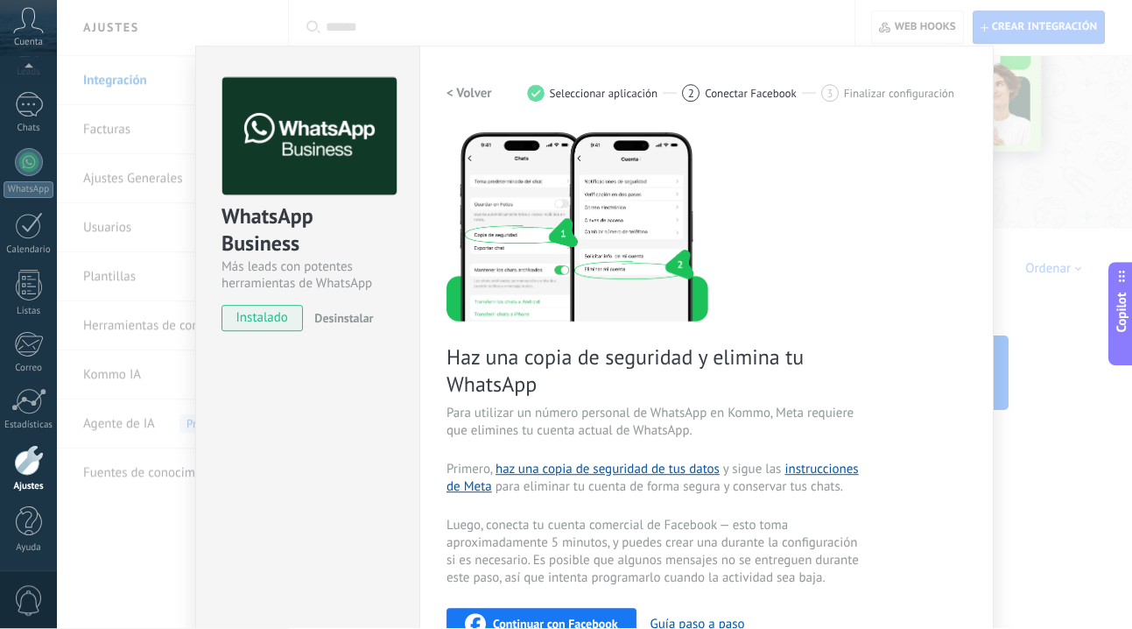
click at [602, 95] on span "Seleccionar aplicación" at bounding box center [604, 94] width 109 height 13
click at [461, 95] on h2 "< Volver" at bounding box center [470, 94] width 46 height 17
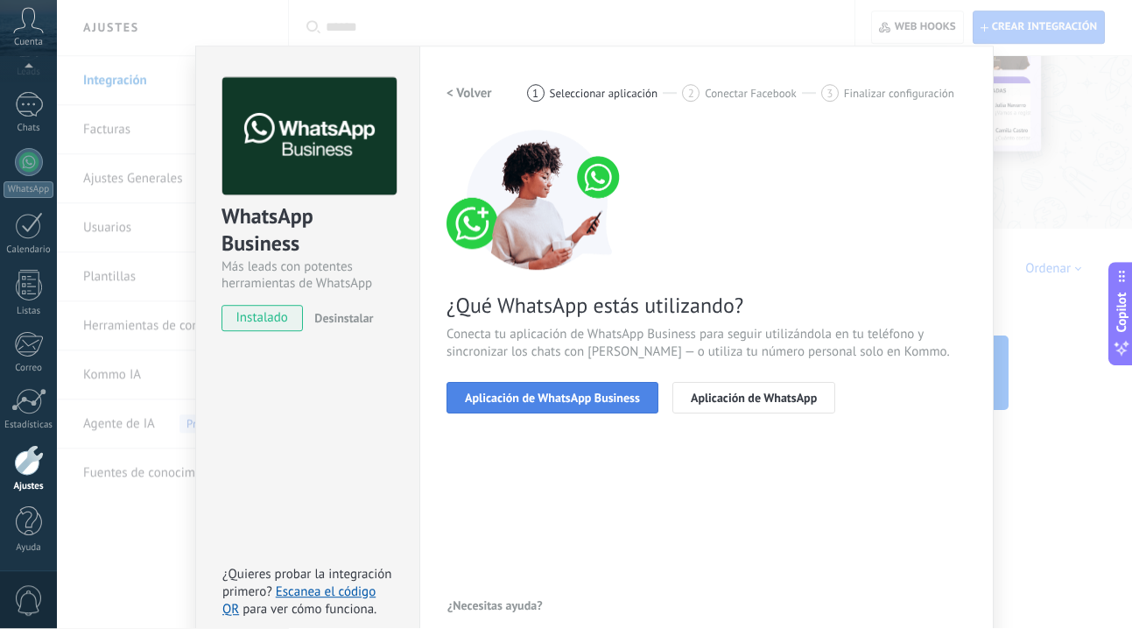
click at [479, 408] on button "Aplicación de WhatsApp Business" at bounding box center [553, 399] width 212 height 32
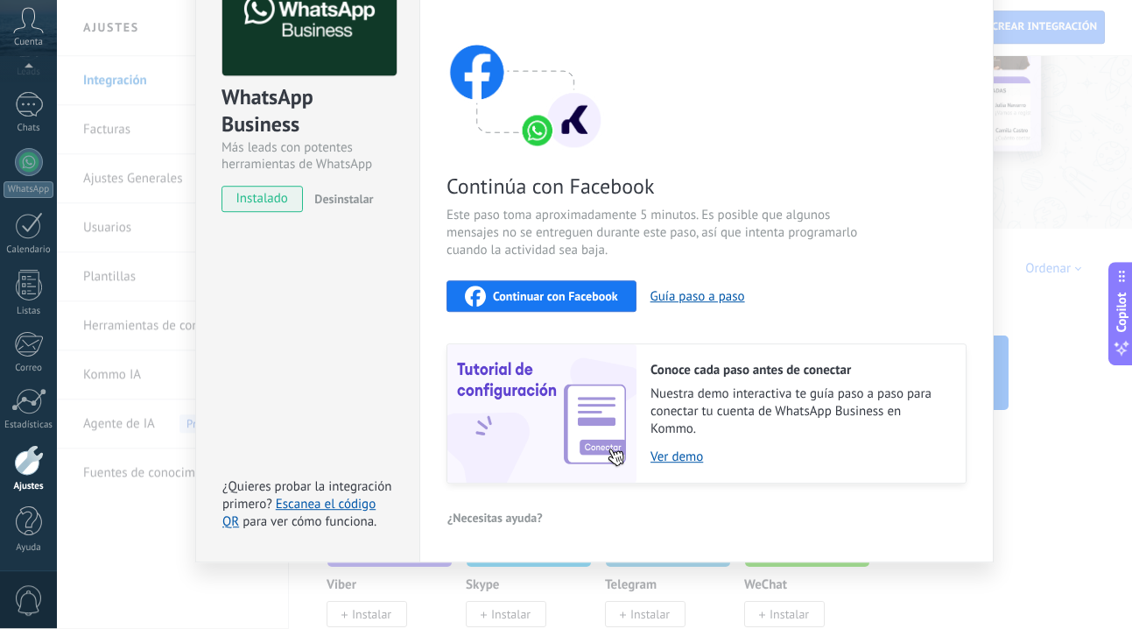
scroll to position [130, 0]
click at [839, 627] on div "WhatsApp Business Más leads con potentes herramientas de WhatsApp instalado Des…" at bounding box center [594, 314] width 1075 height 629
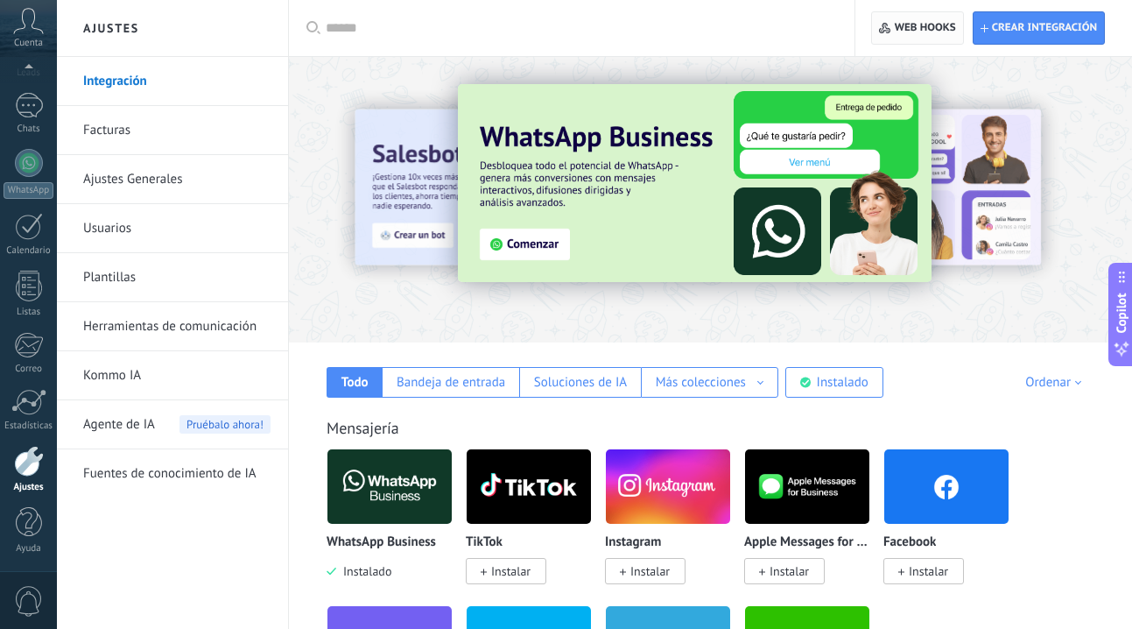
scroll to position [0, 0]
click at [120, 375] on link "Kommo IA" at bounding box center [176, 375] width 187 height 49
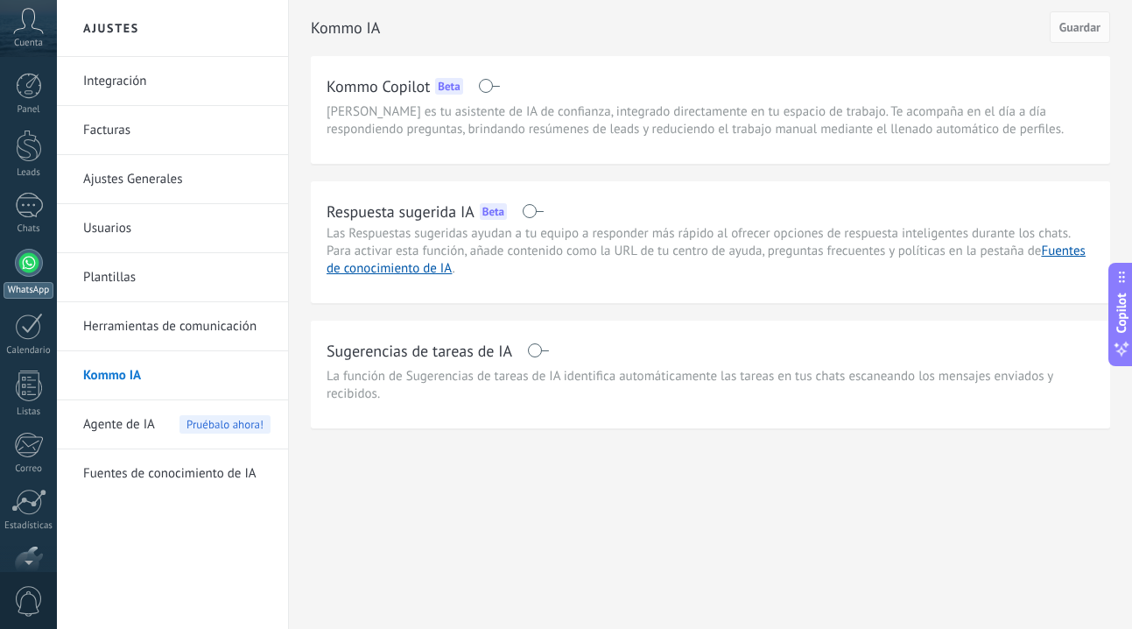
click at [23, 252] on div at bounding box center [29, 263] width 28 height 28
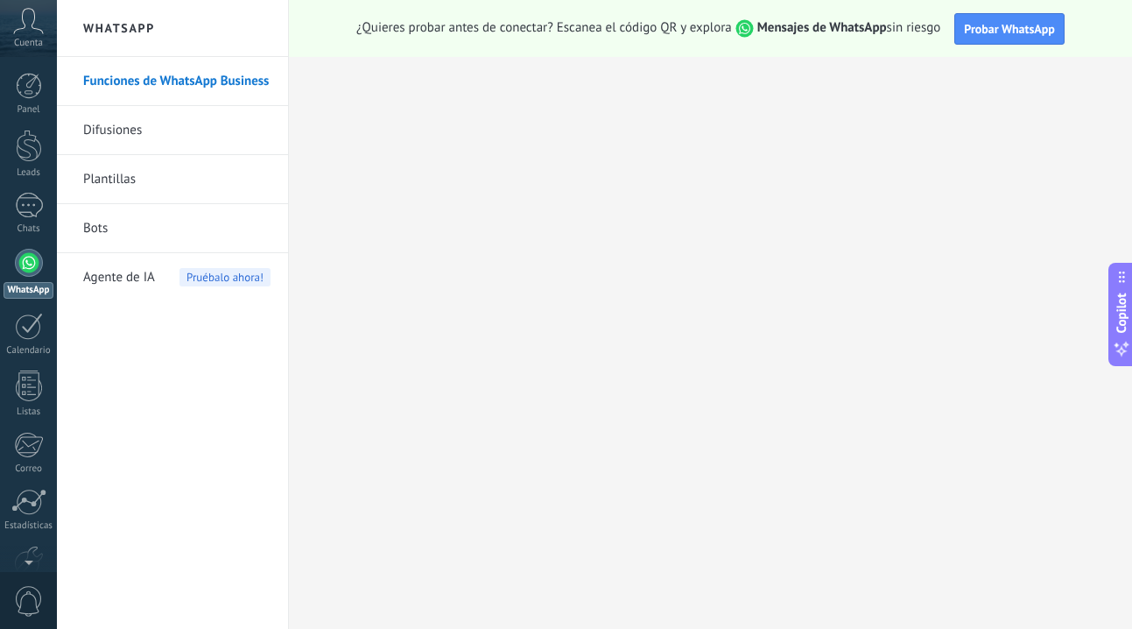
click at [100, 234] on link "Bots" at bounding box center [176, 228] width 187 height 49
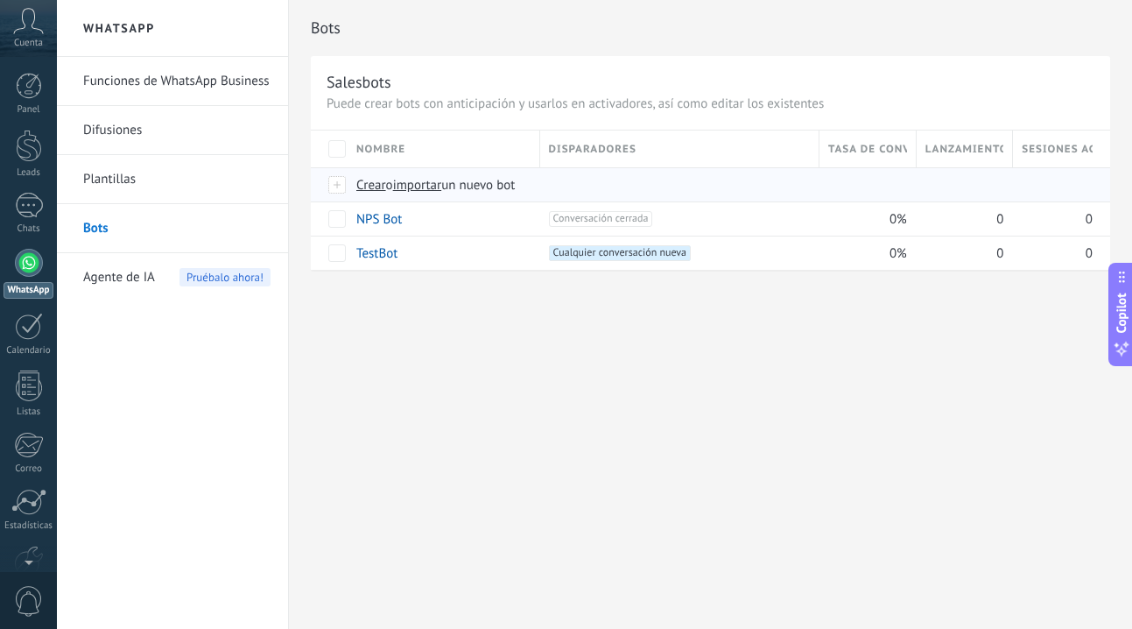
click at [377, 189] on span "Crear" at bounding box center [371, 185] width 30 height 17
